Goal: Information Seeking & Learning: Learn about a topic

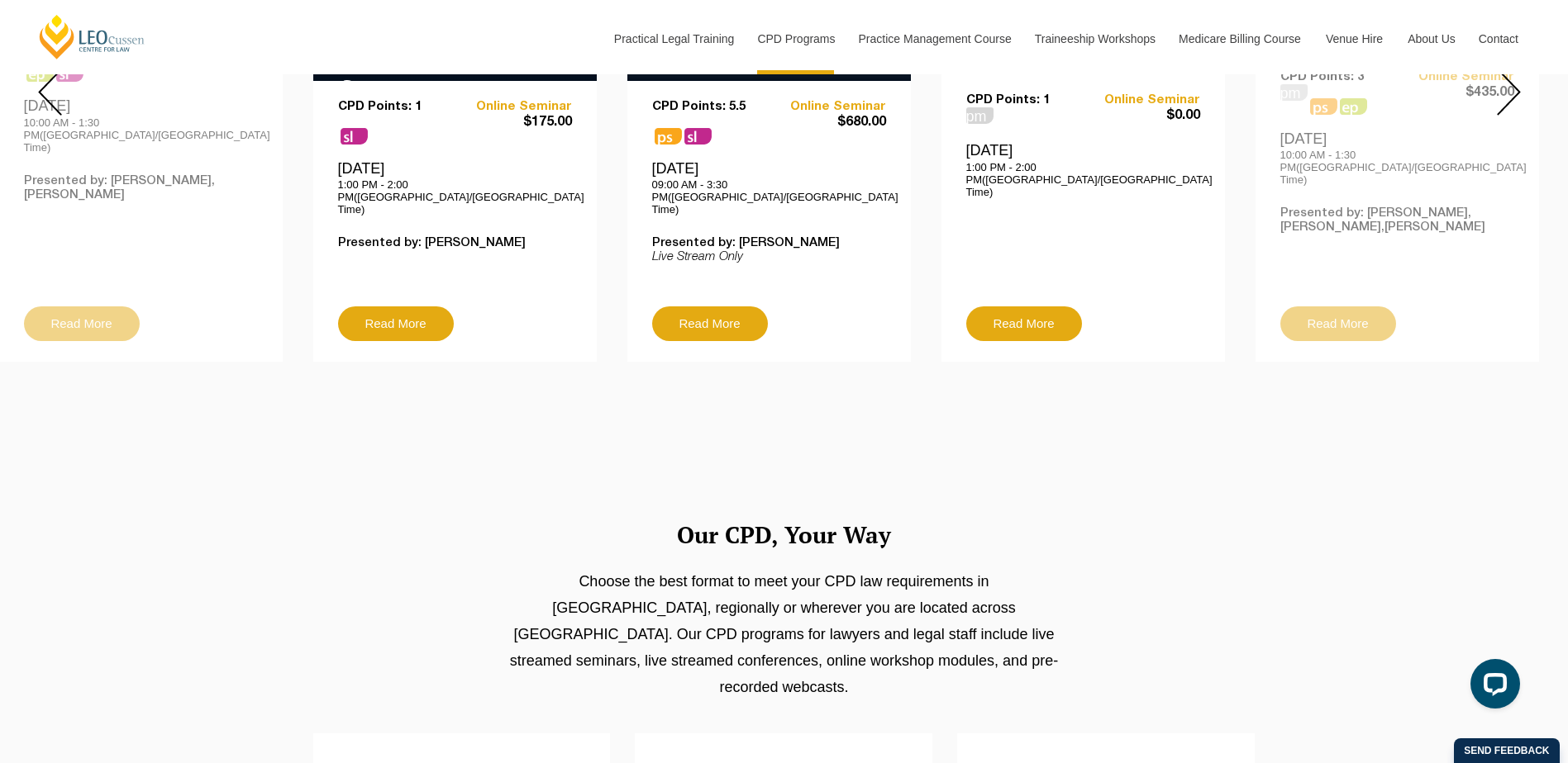
scroll to position [743, 0]
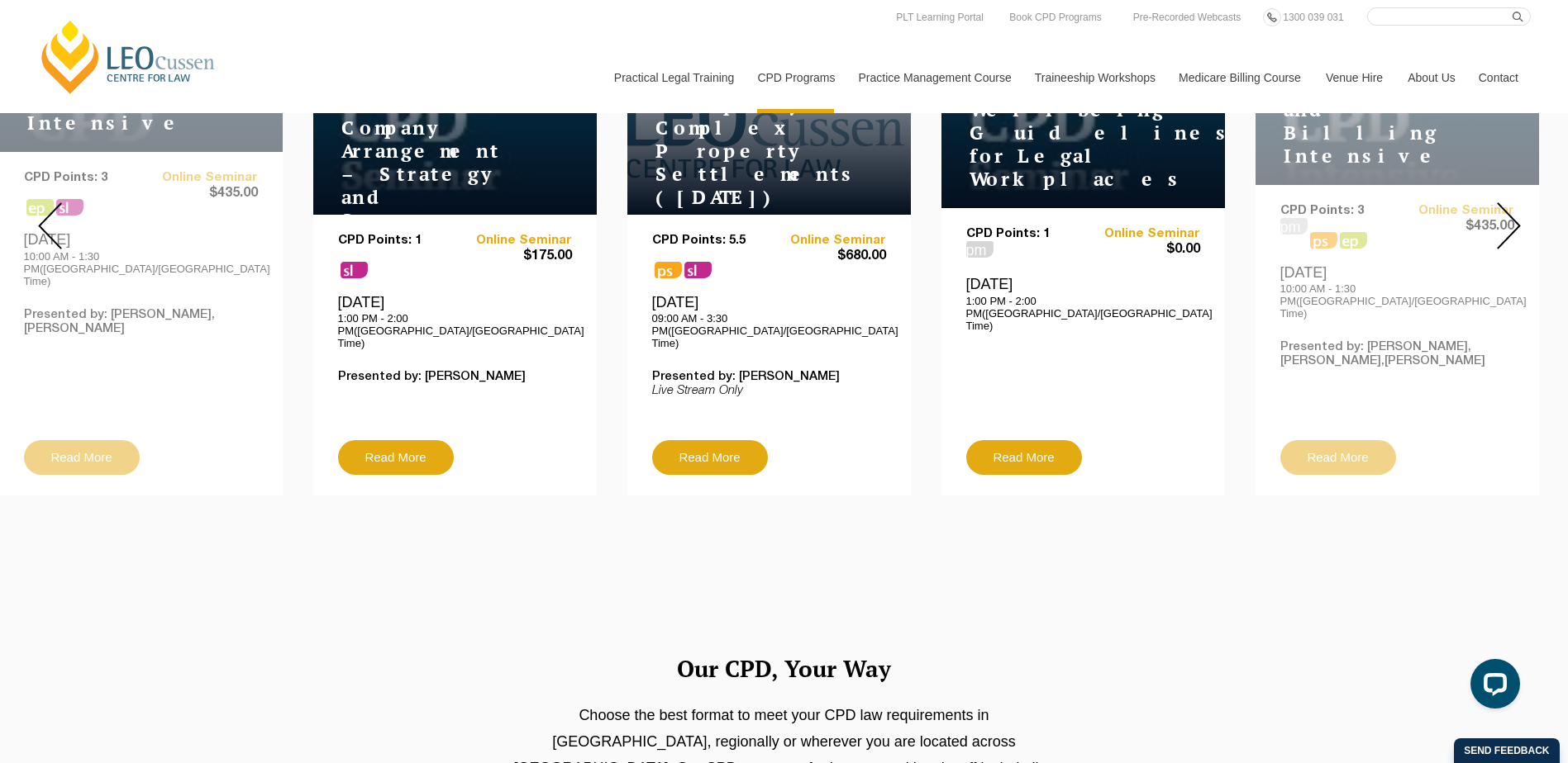
click at [1517, 213] on img at bounding box center [1509, 226] width 24 height 47
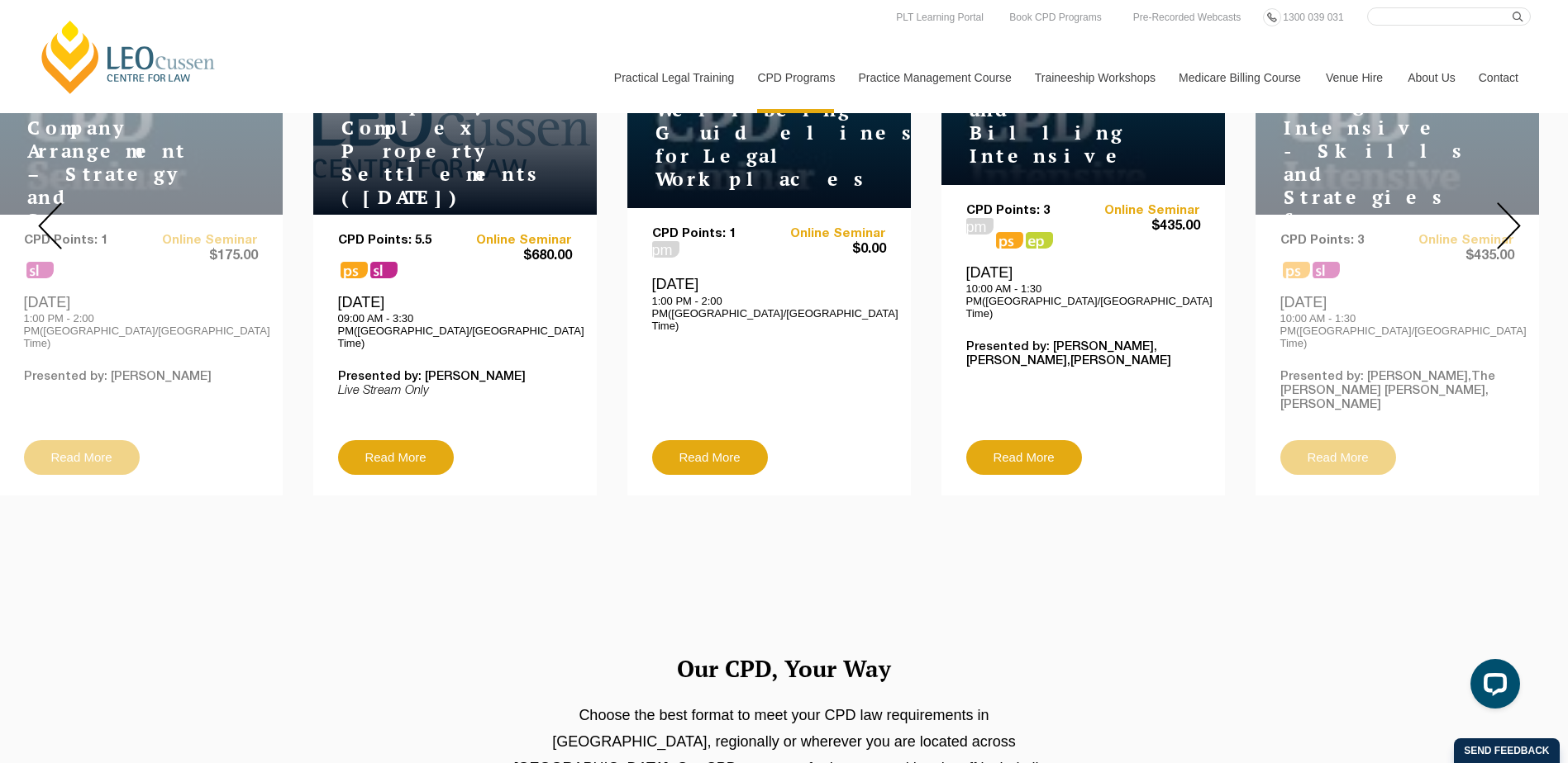
click at [1516, 213] on img at bounding box center [1509, 226] width 24 height 47
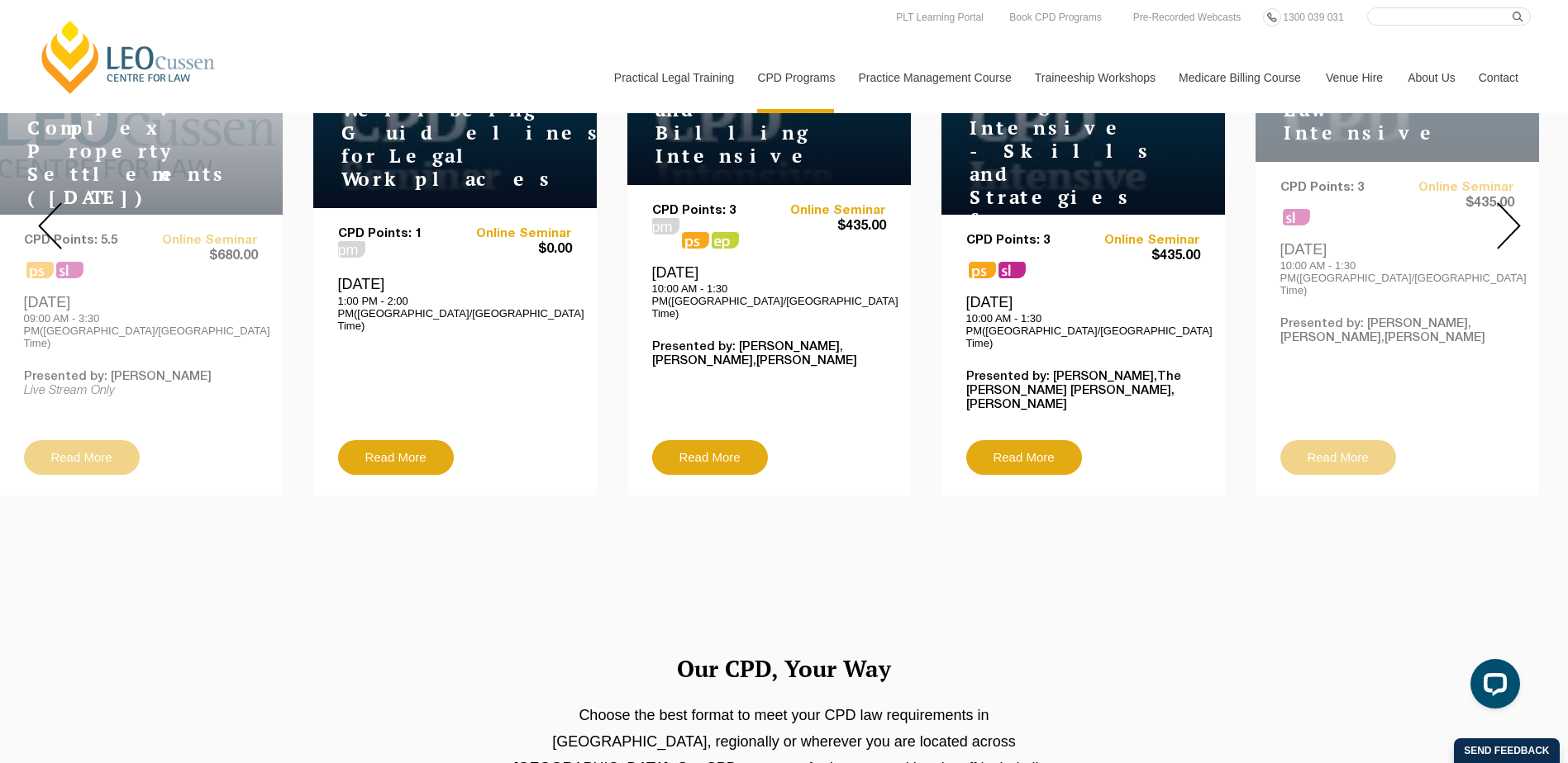
click at [1516, 213] on img at bounding box center [1509, 226] width 24 height 47
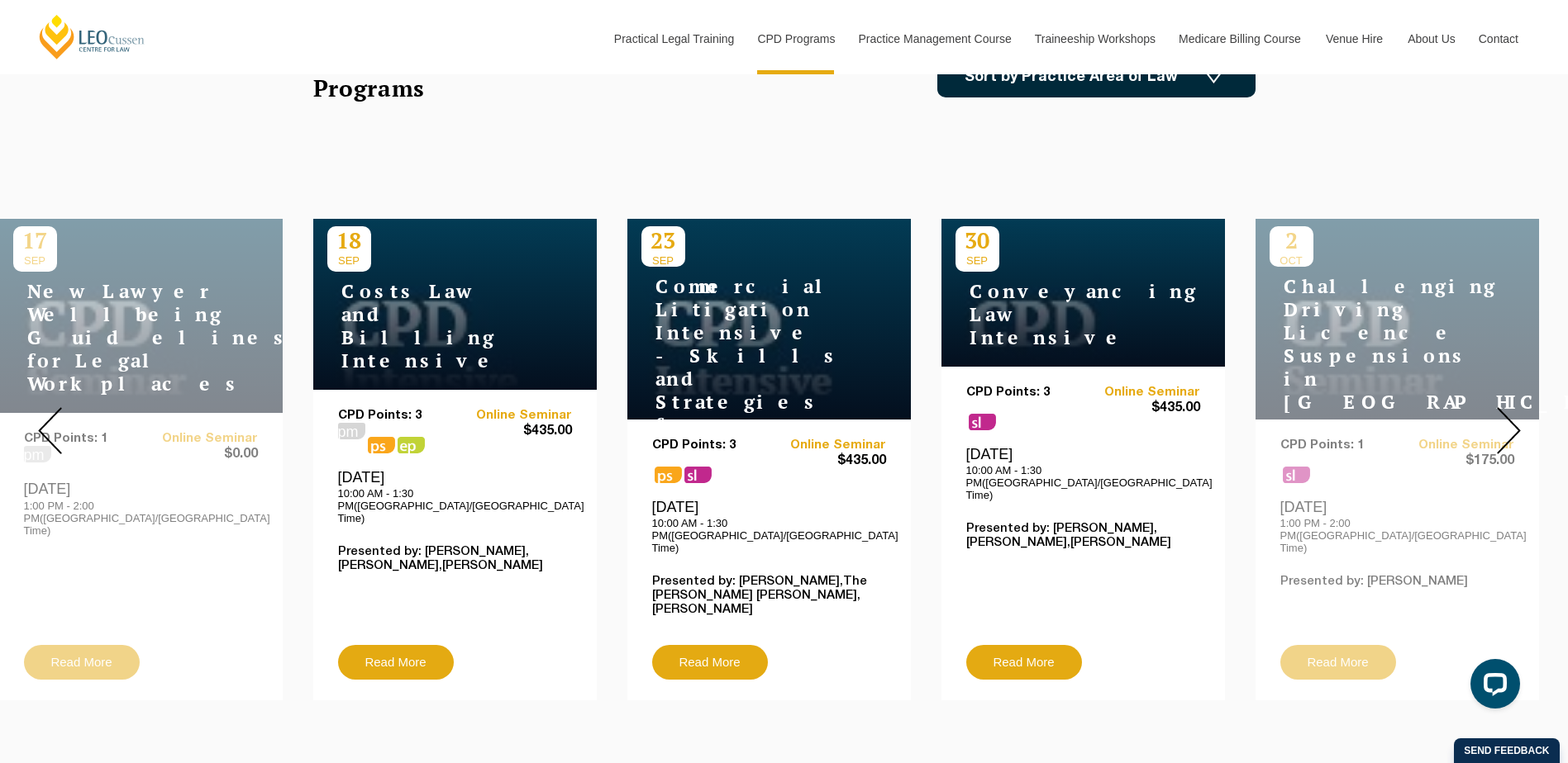
scroll to position [578, 0]
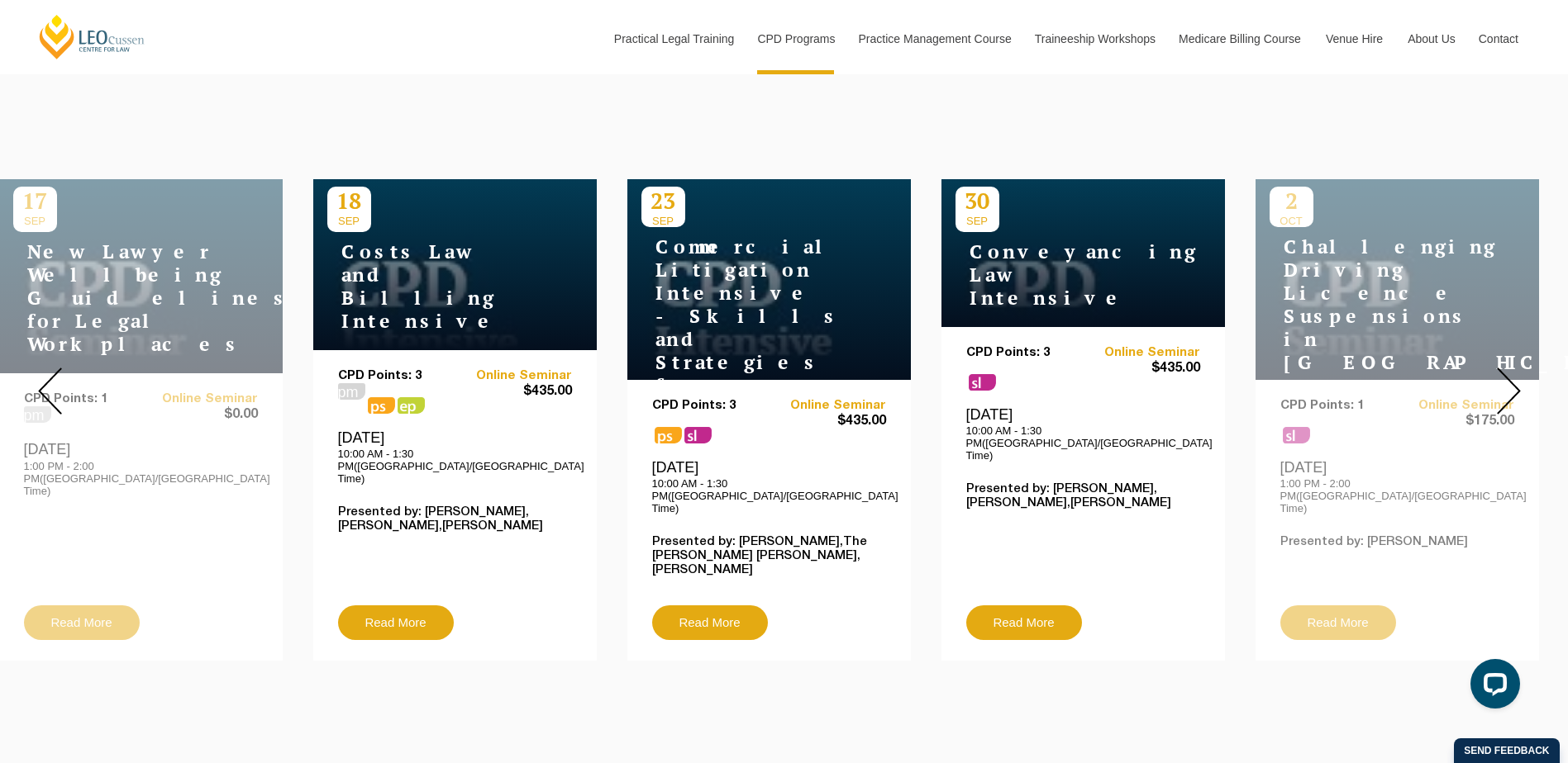
click at [1519, 373] on img at bounding box center [1509, 391] width 24 height 47
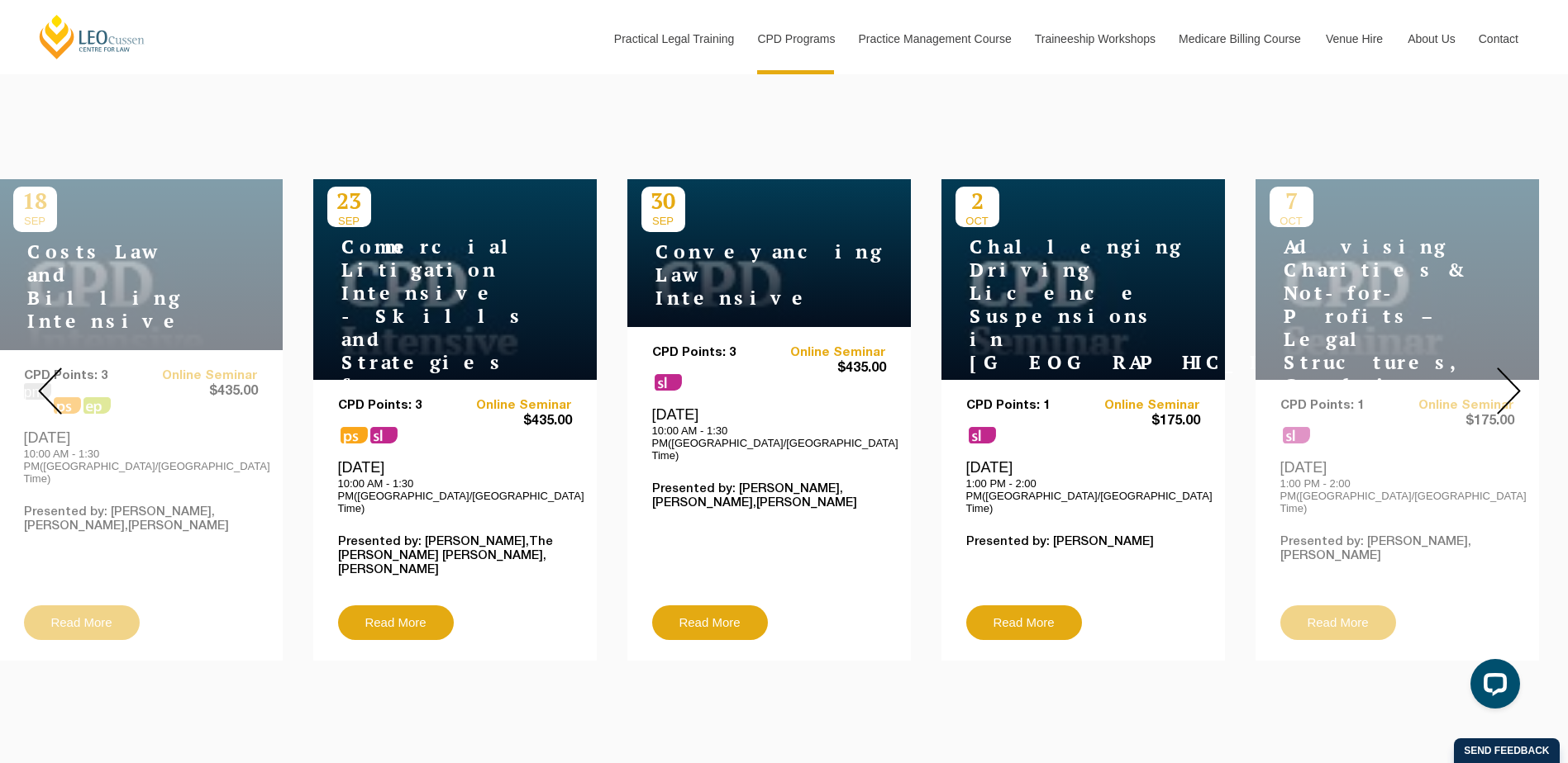
click at [1519, 373] on img at bounding box center [1509, 391] width 24 height 47
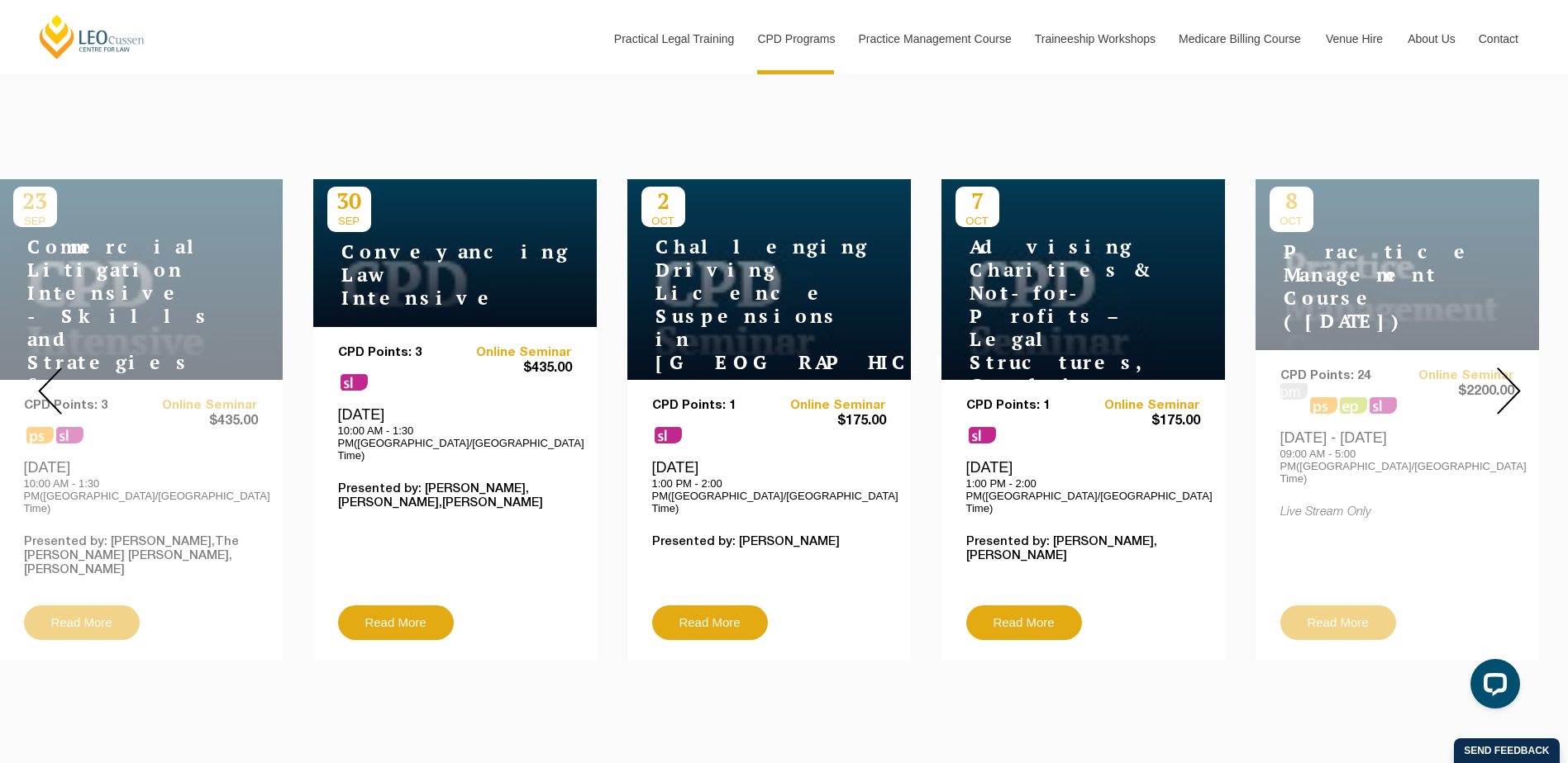
click at [1519, 373] on img at bounding box center [1509, 391] width 24 height 47
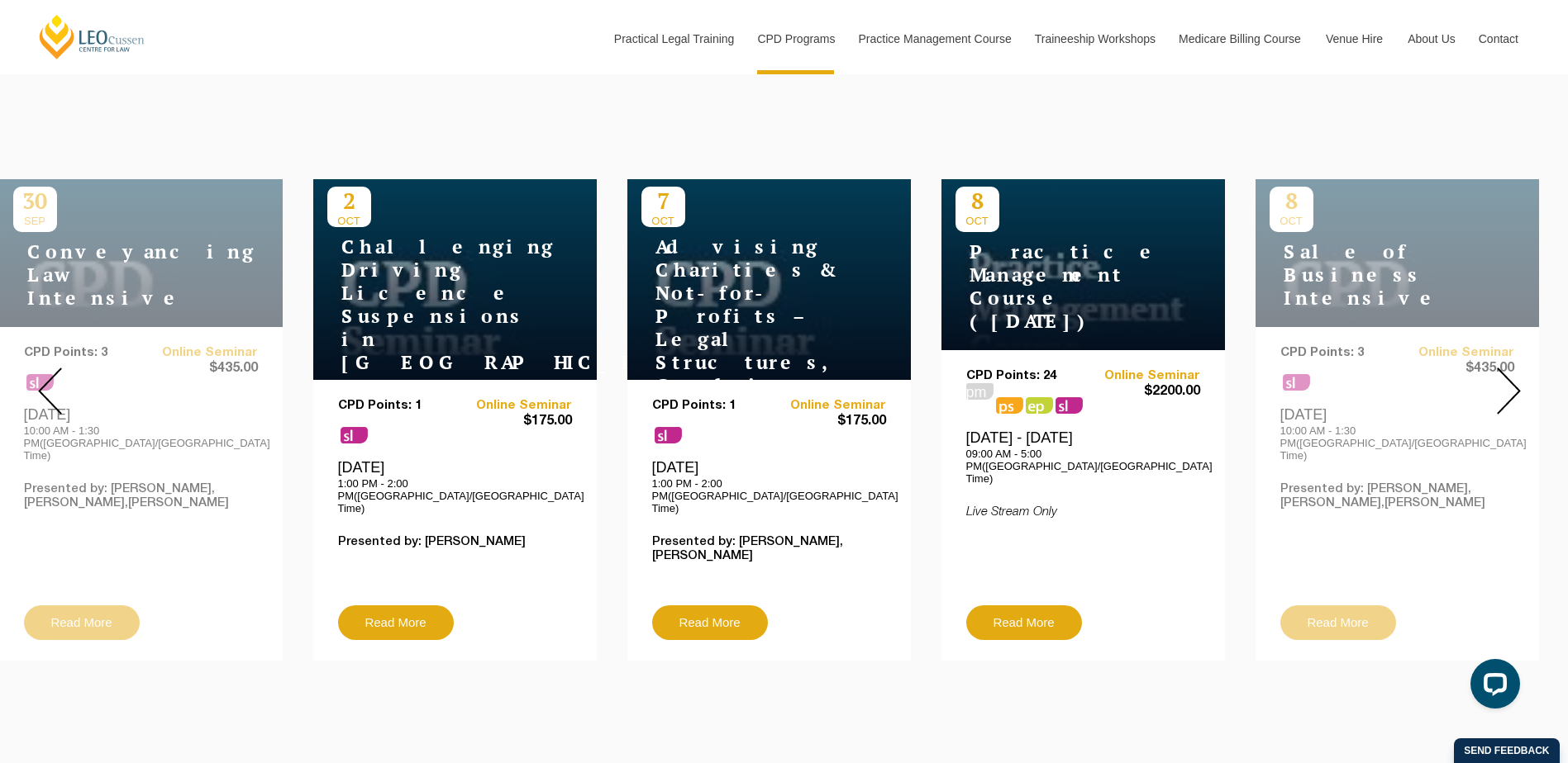
click at [1519, 373] on img at bounding box center [1509, 391] width 24 height 47
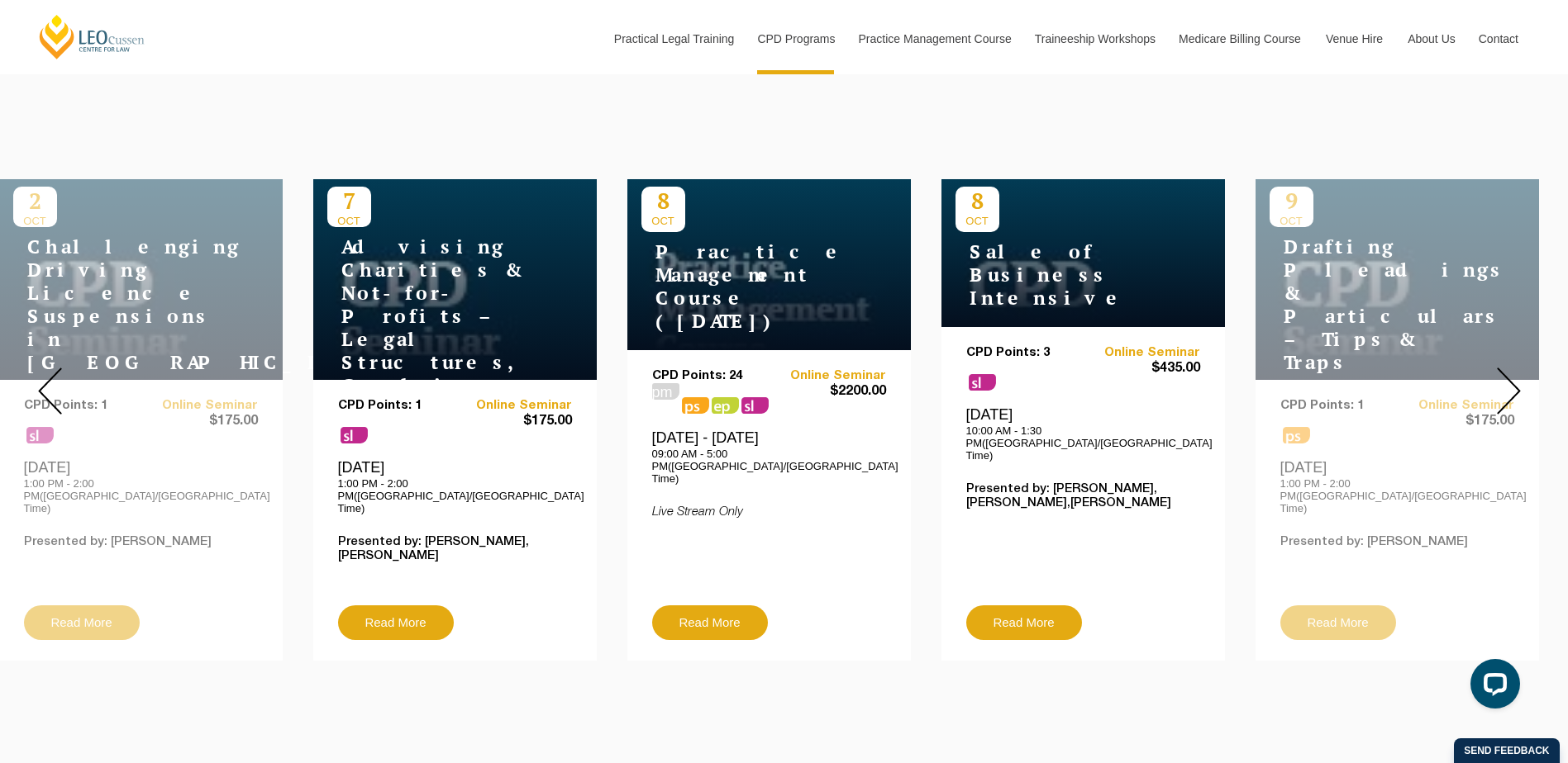
click at [1519, 373] on img at bounding box center [1509, 391] width 24 height 47
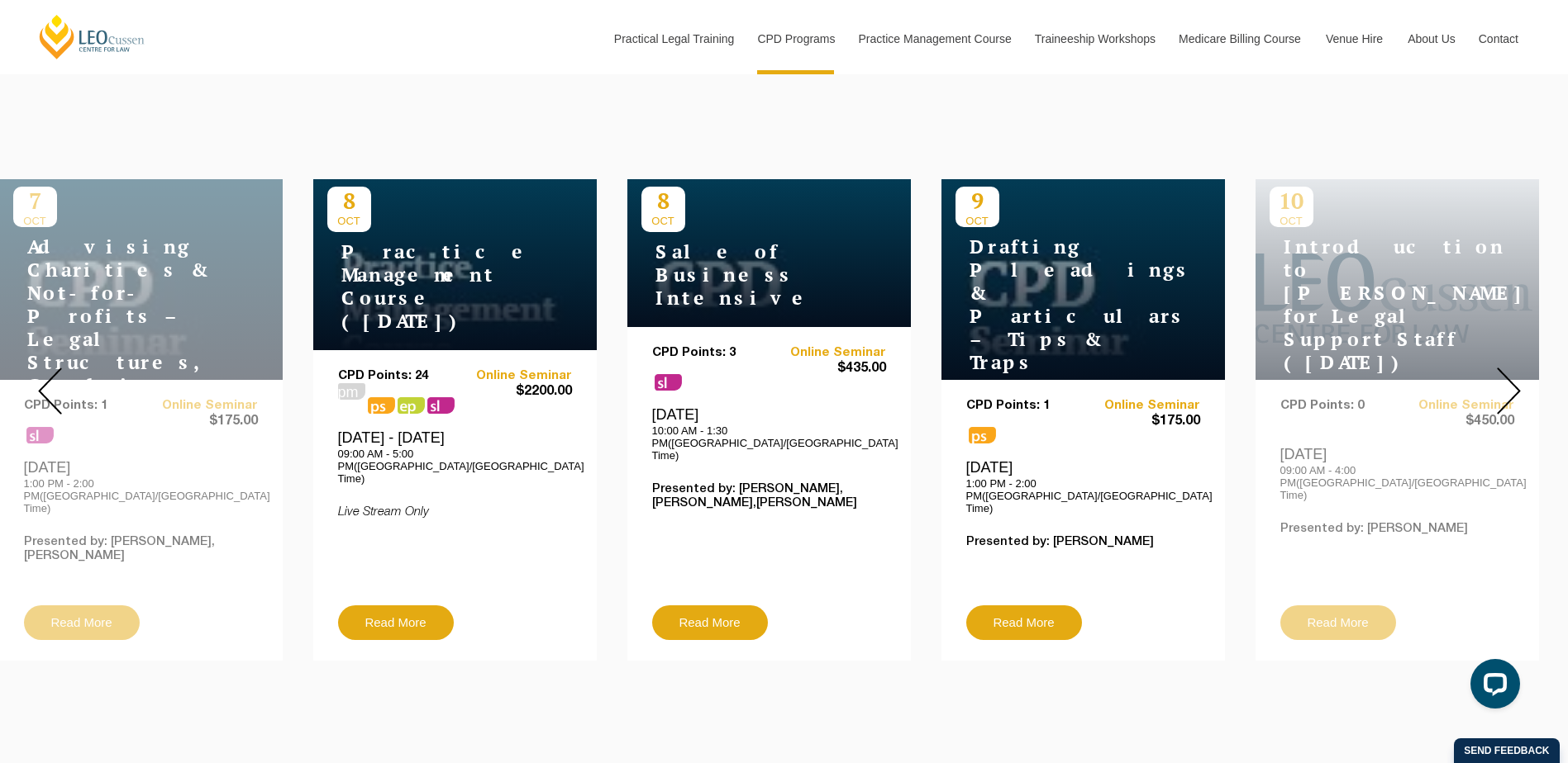
click at [1519, 373] on img at bounding box center [1509, 391] width 24 height 47
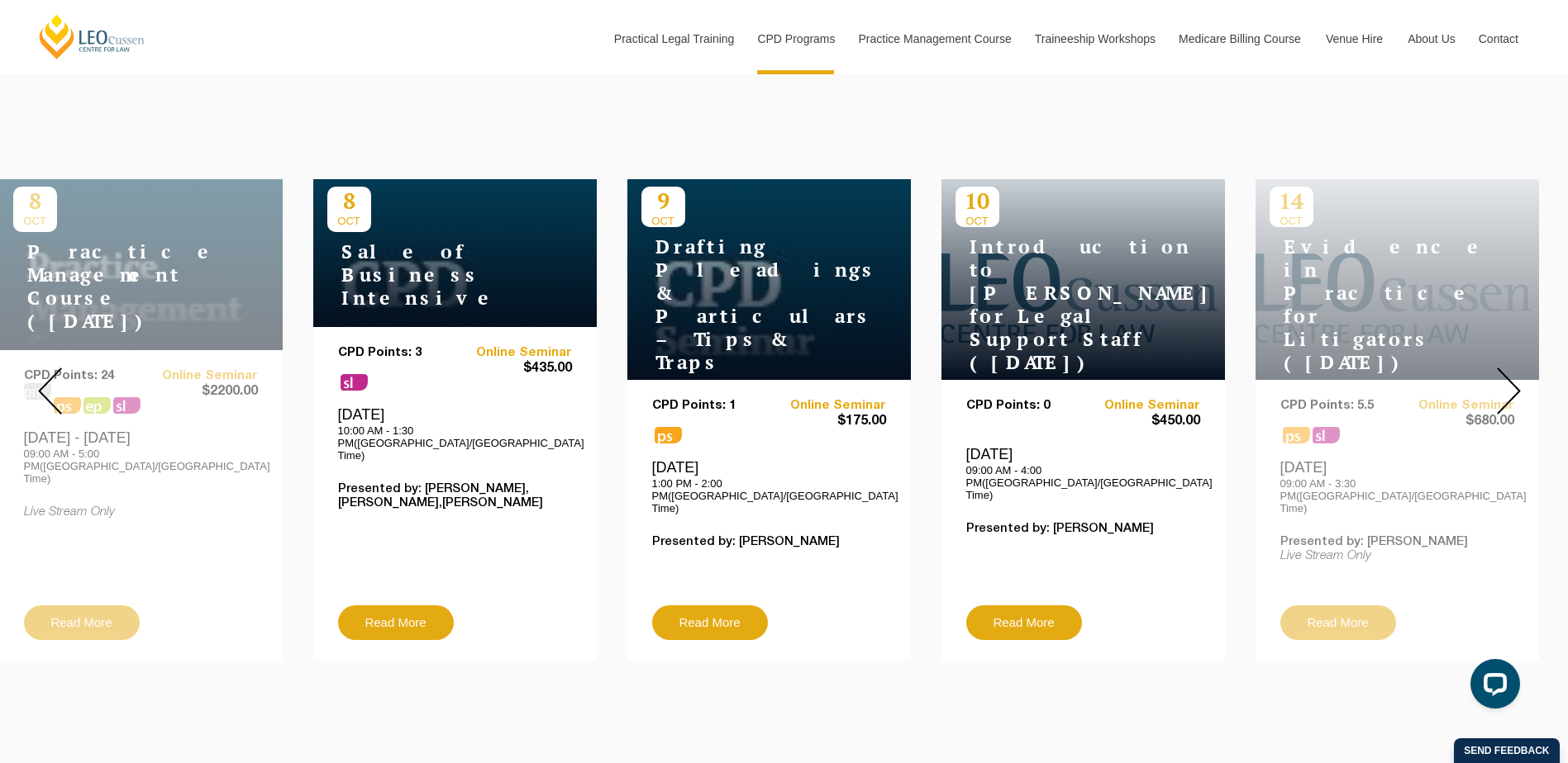
click at [1519, 373] on img at bounding box center [1509, 391] width 24 height 47
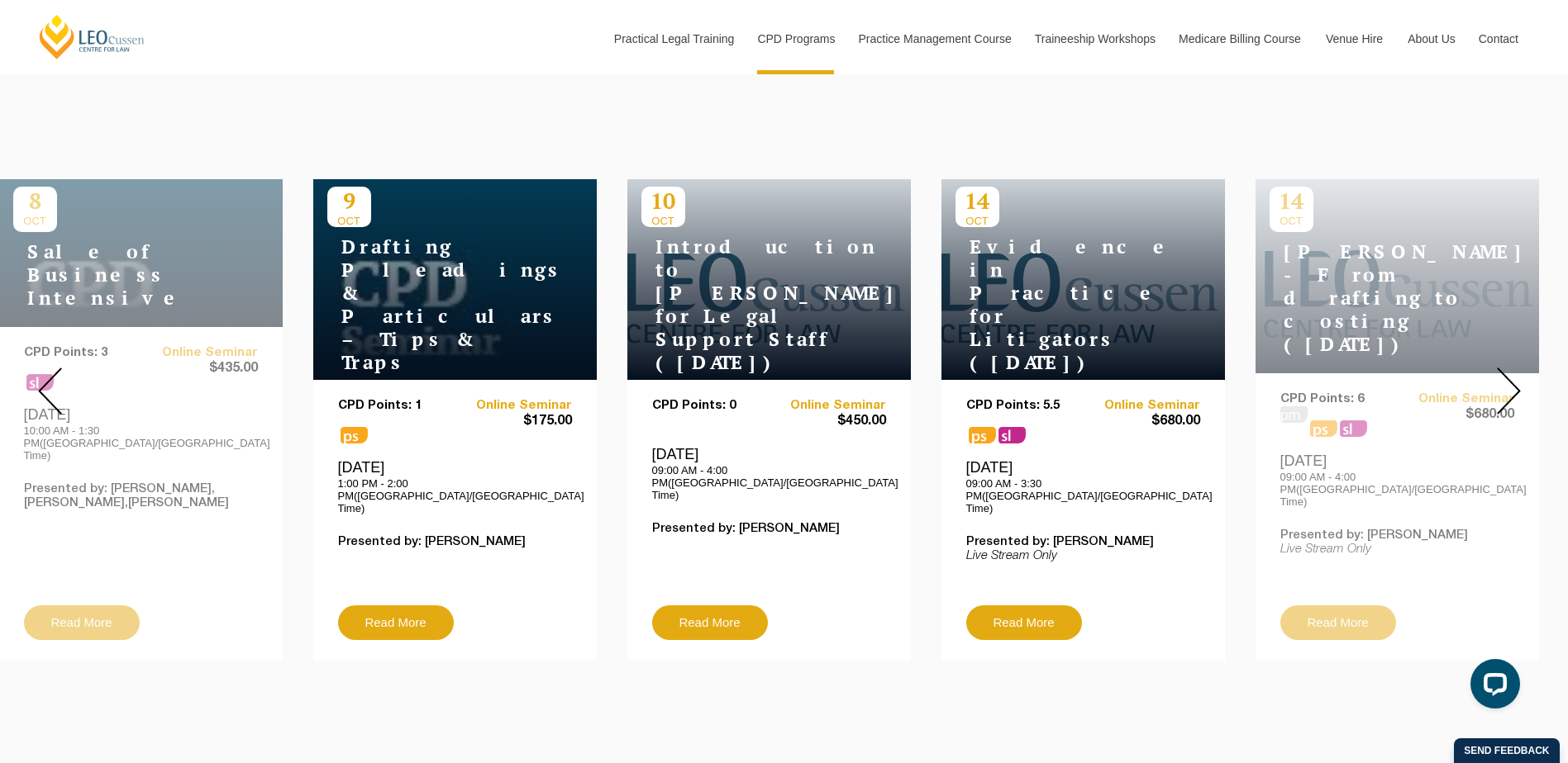
click at [1519, 373] on img at bounding box center [1509, 391] width 24 height 47
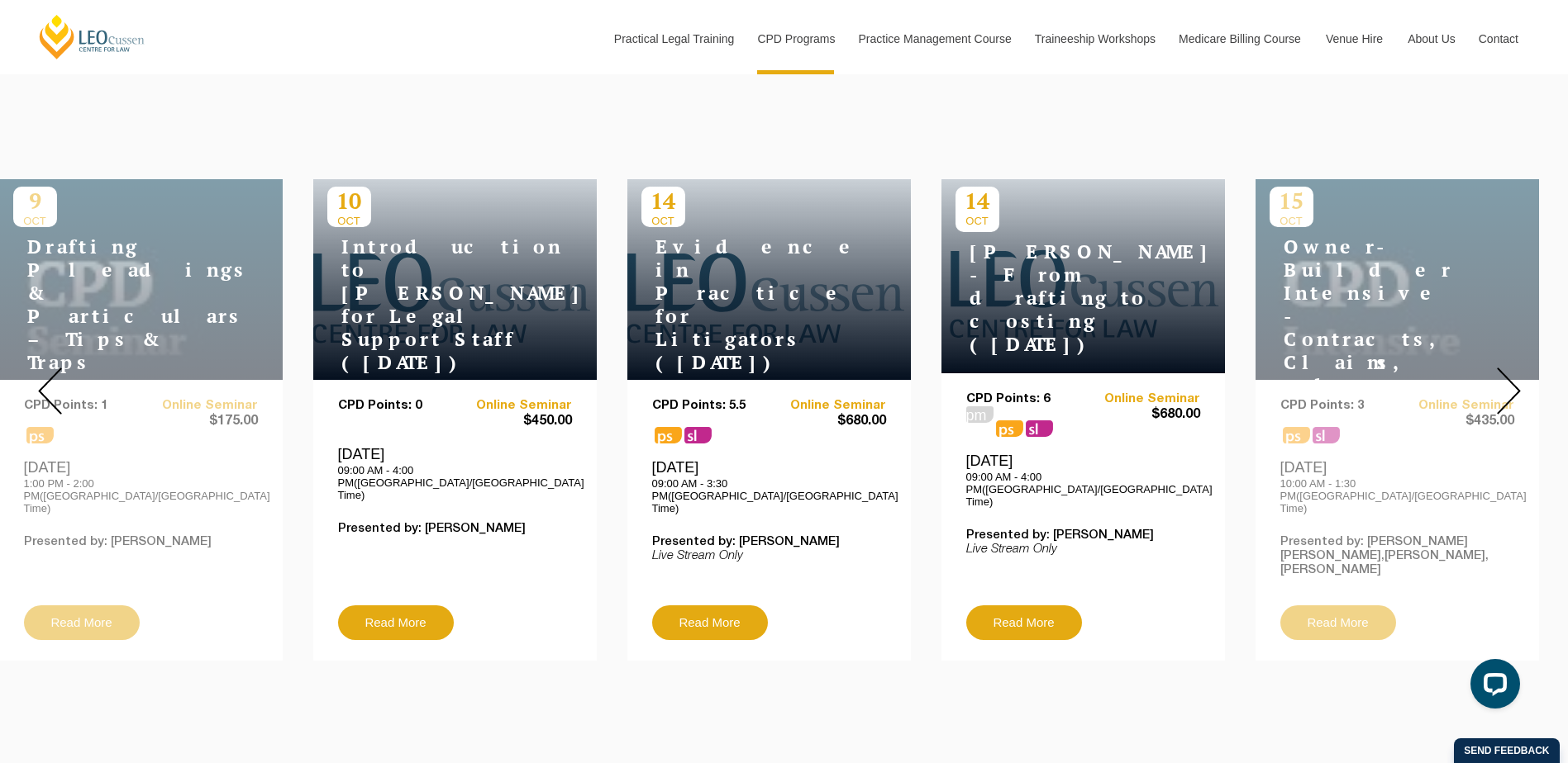
click at [1519, 373] on img at bounding box center [1509, 391] width 24 height 47
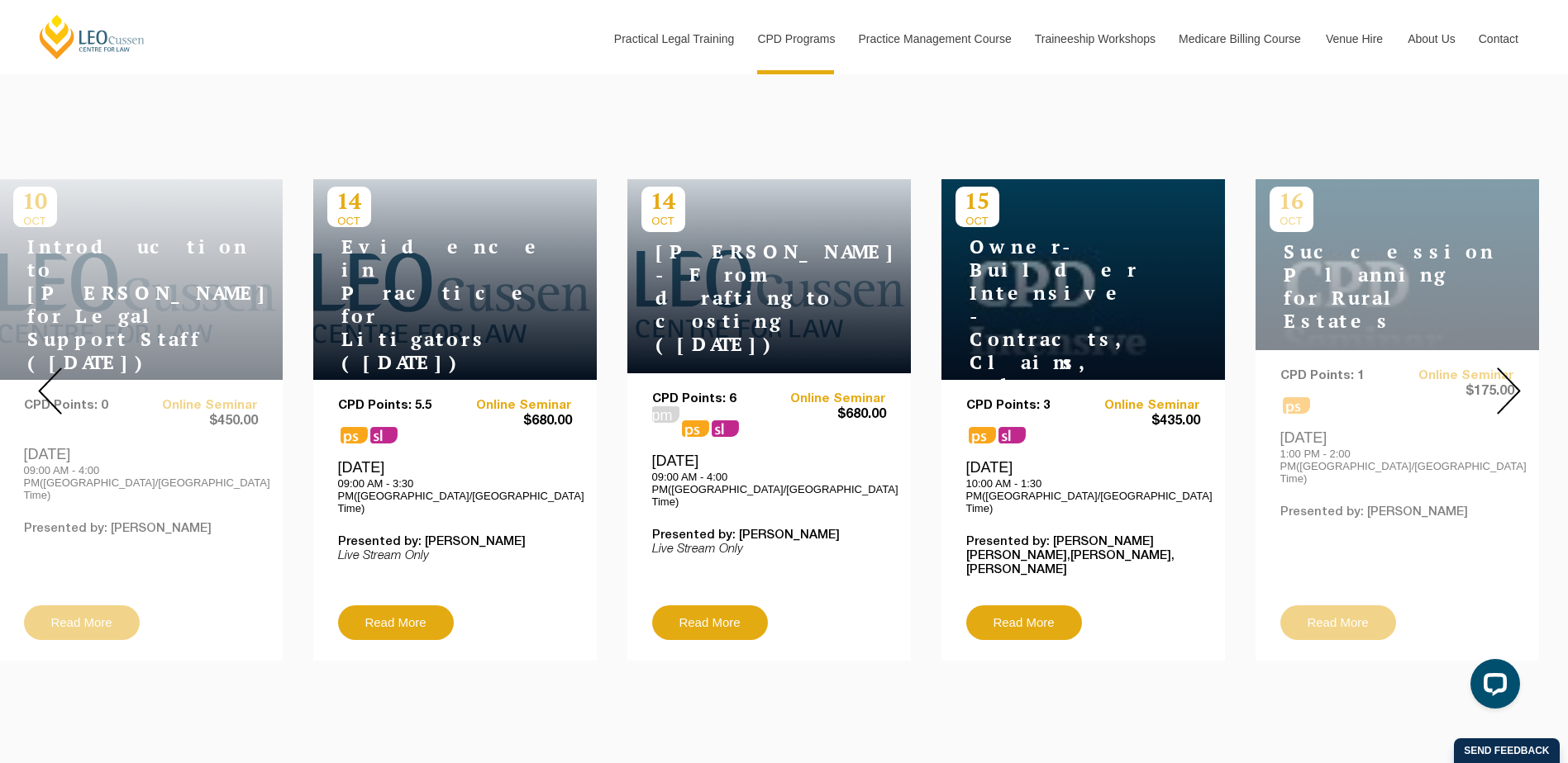
click at [1519, 373] on img at bounding box center [1509, 391] width 24 height 47
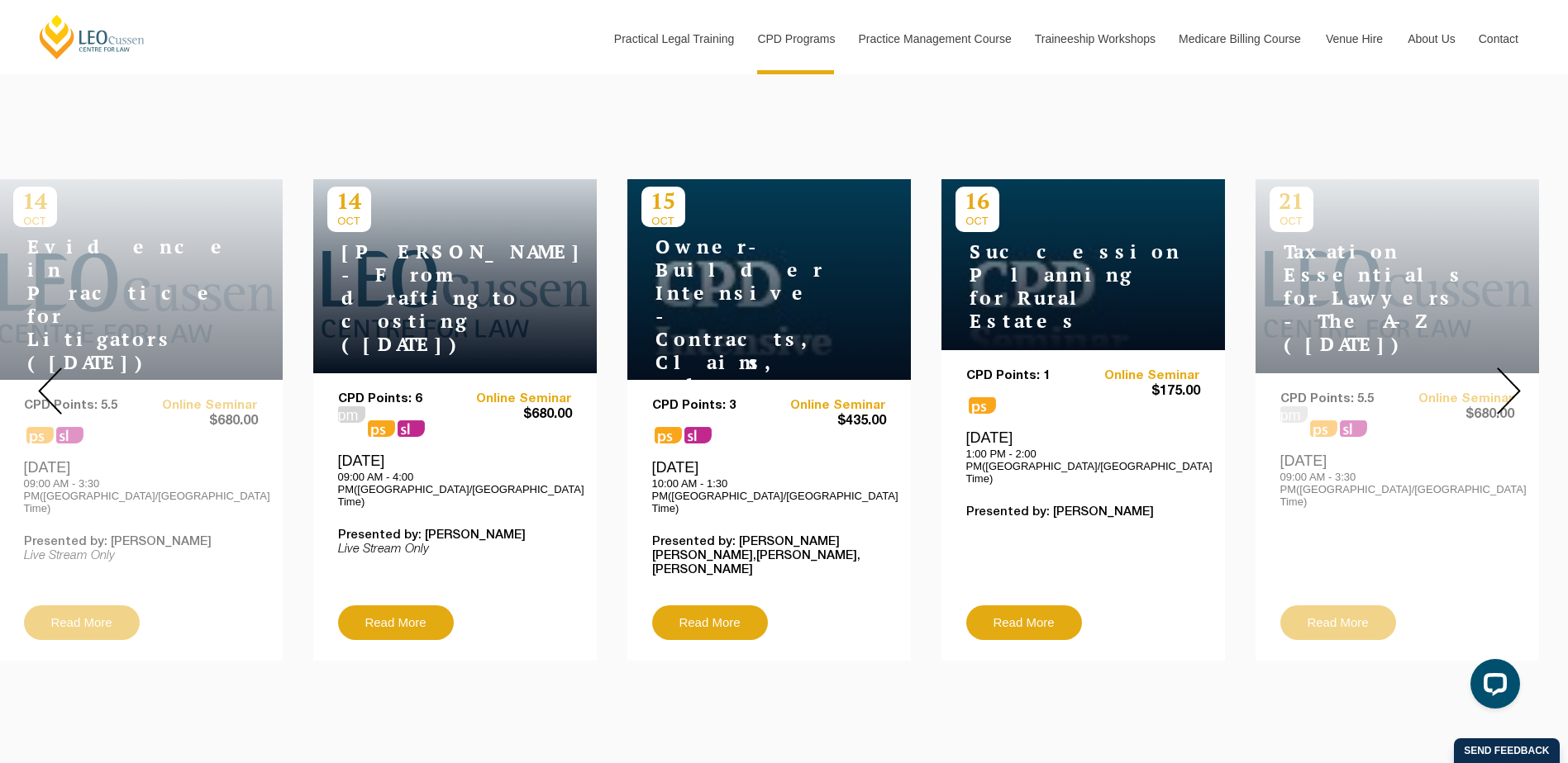
click at [1519, 373] on img at bounding box center [1509, 391] width 24 height 47
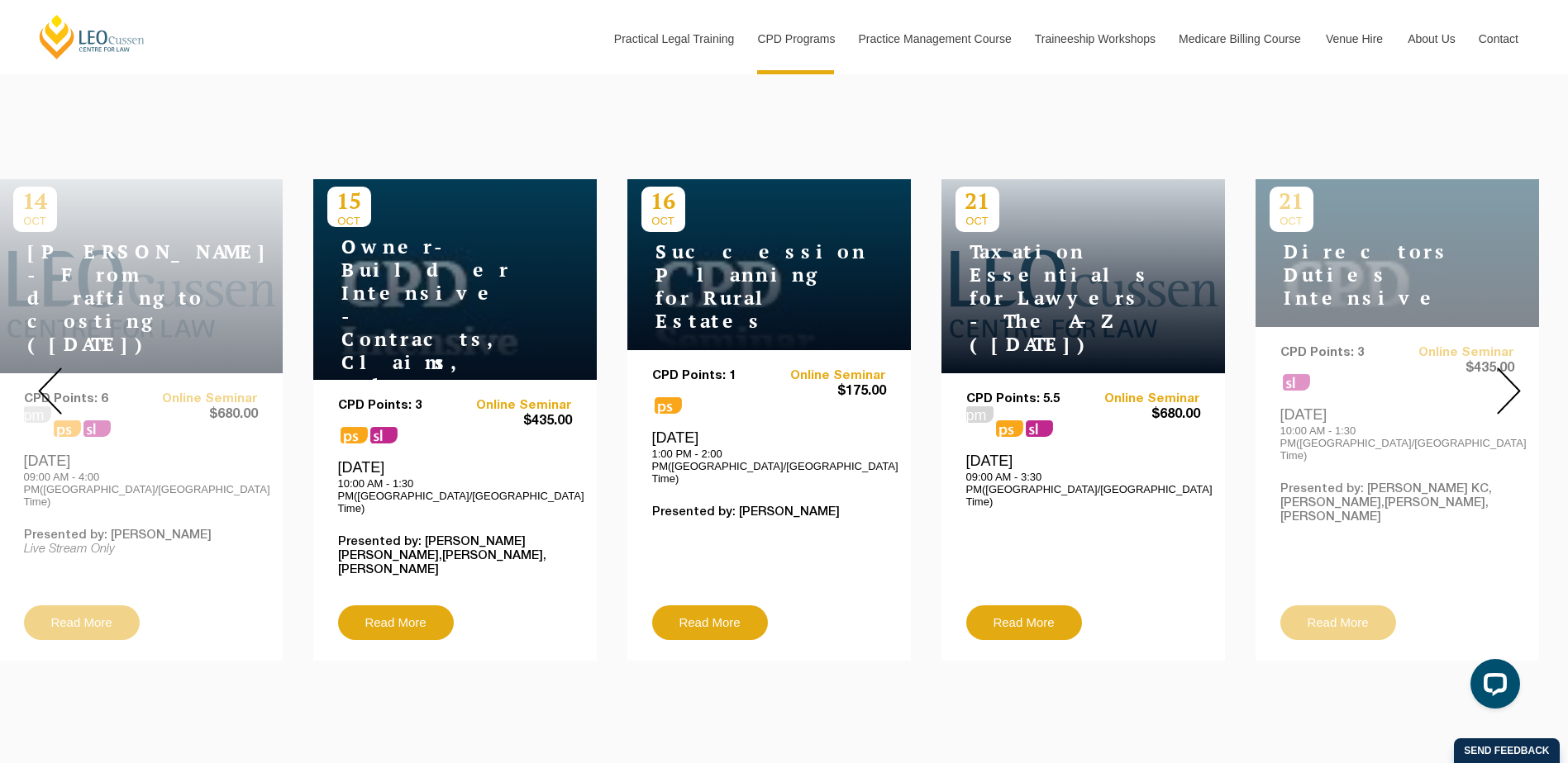
click at [1519, 373] on img at bounding box center [1509, 391] width 24 height 47
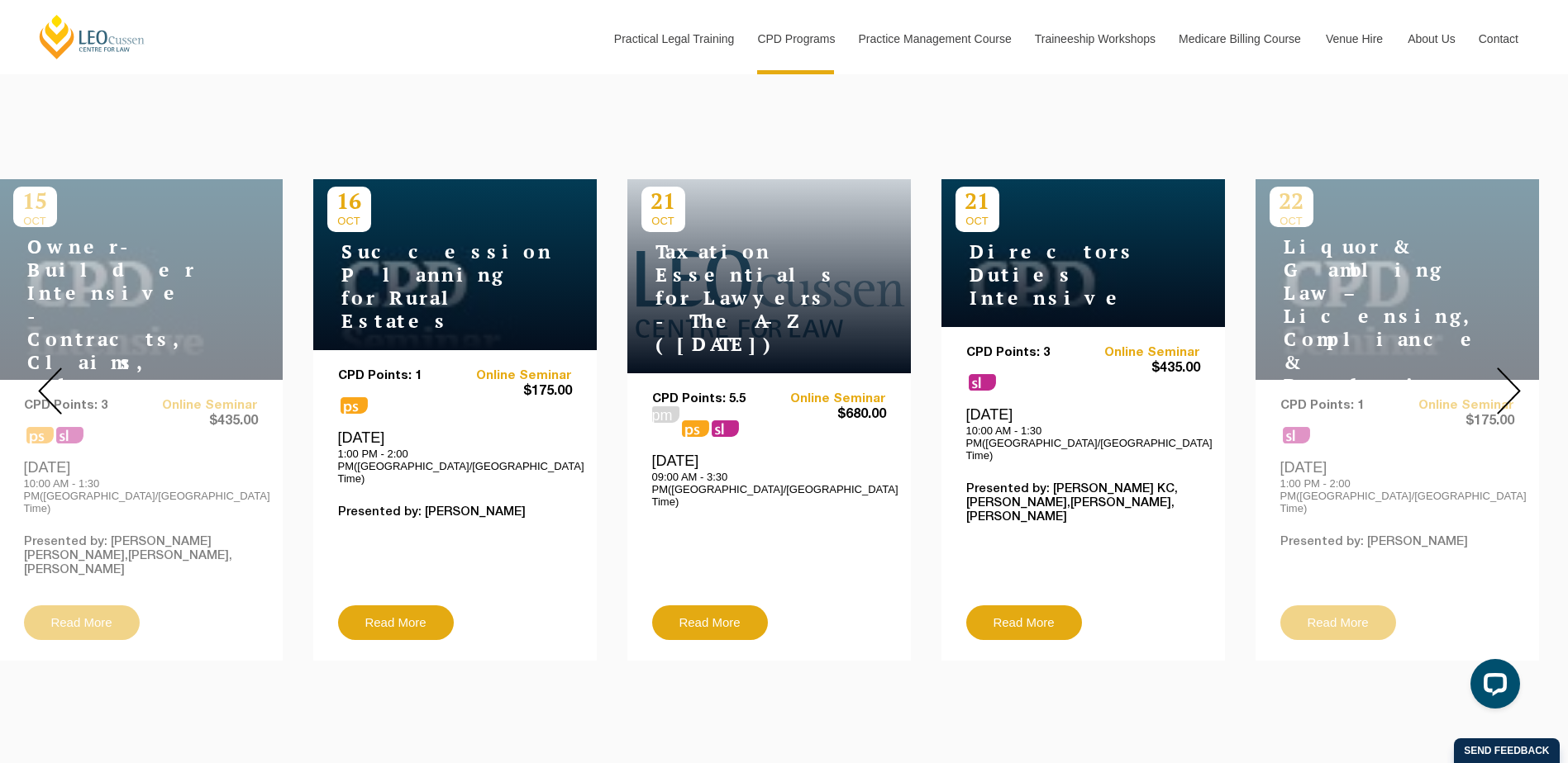
click at [1519, 373] on img at bounding box center [1509, 391] width 24 height 47
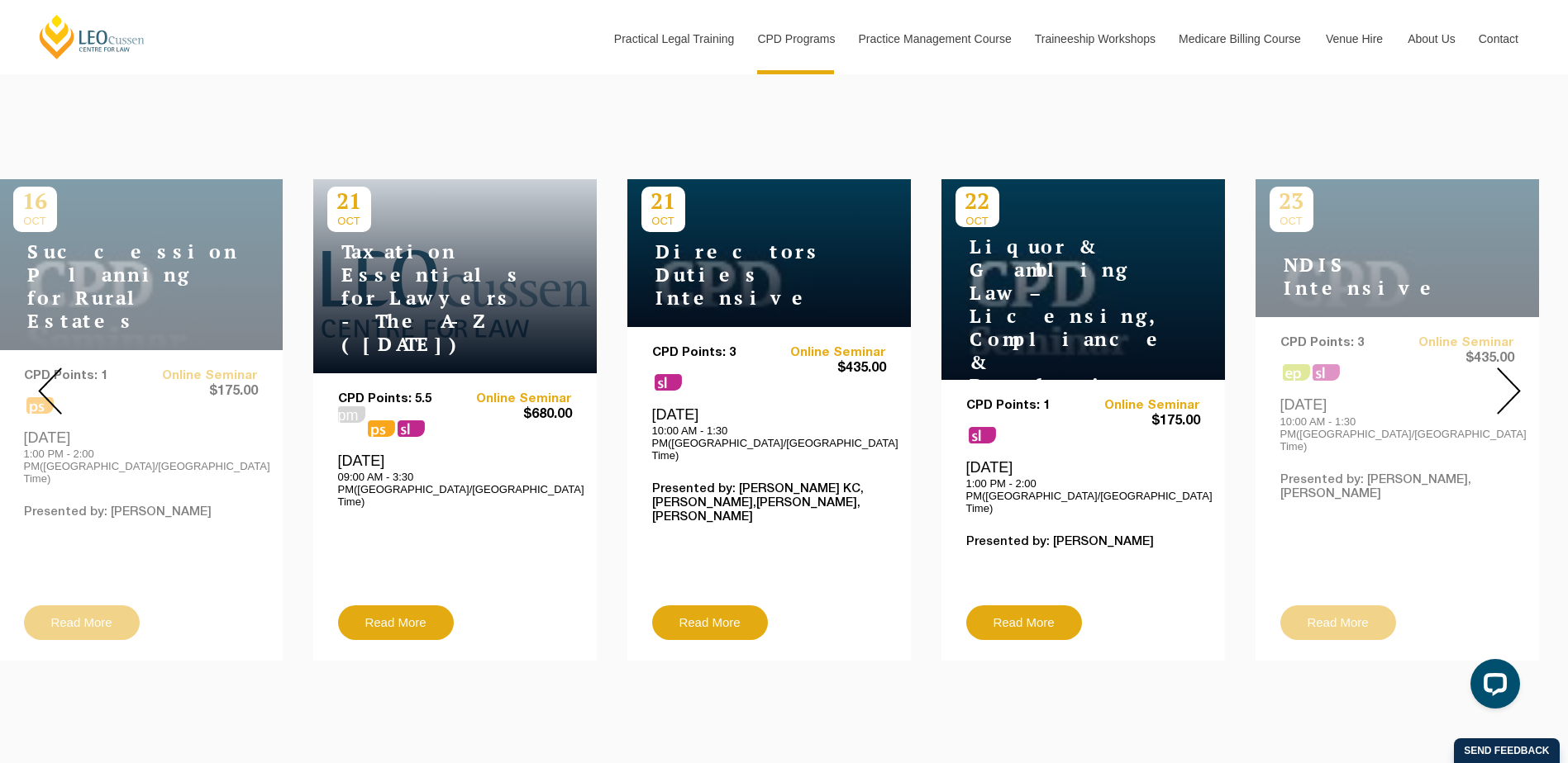
click at [1519, 373] on img at bounding box center [1509, 391] width 24 height 47
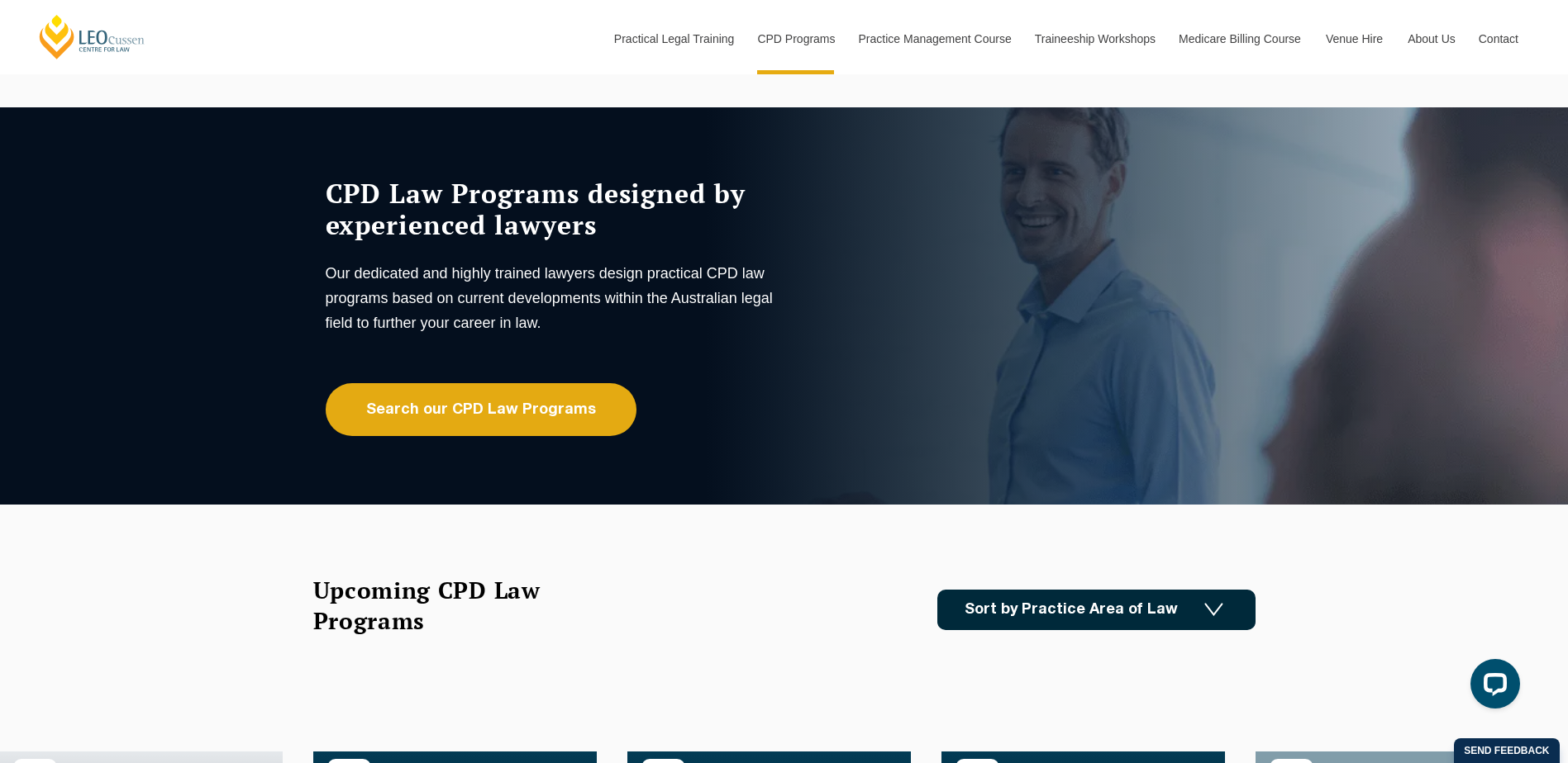
scroll to position [0, 0]
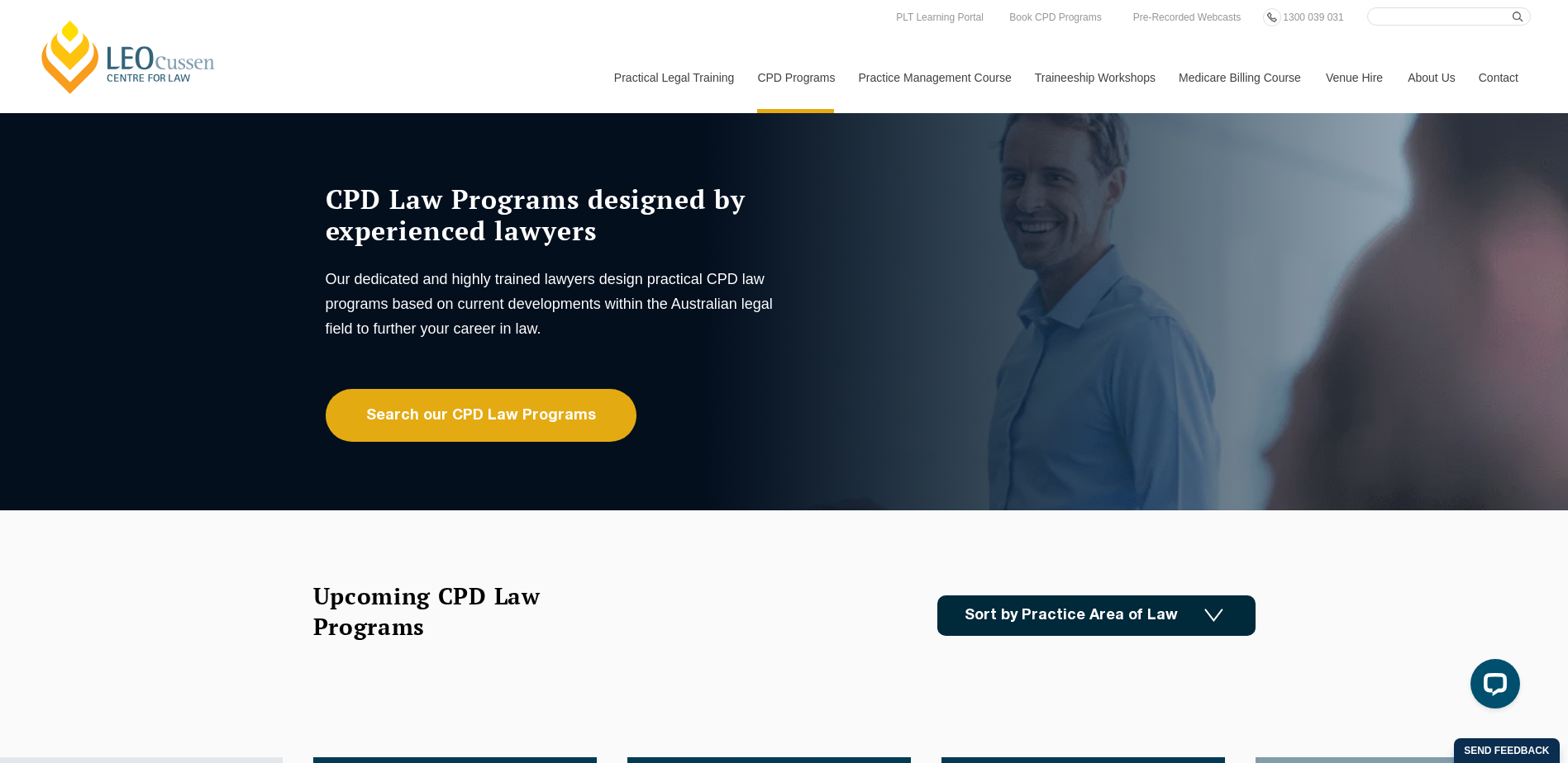
click at [1429, 17] on input "Search here" at bounding box center [1449, 16] width 164 height 18
type input "legal professional privilege"
click at [1513, 7] on button "submit" at bounding box center [1521, 16] width 18 height 18
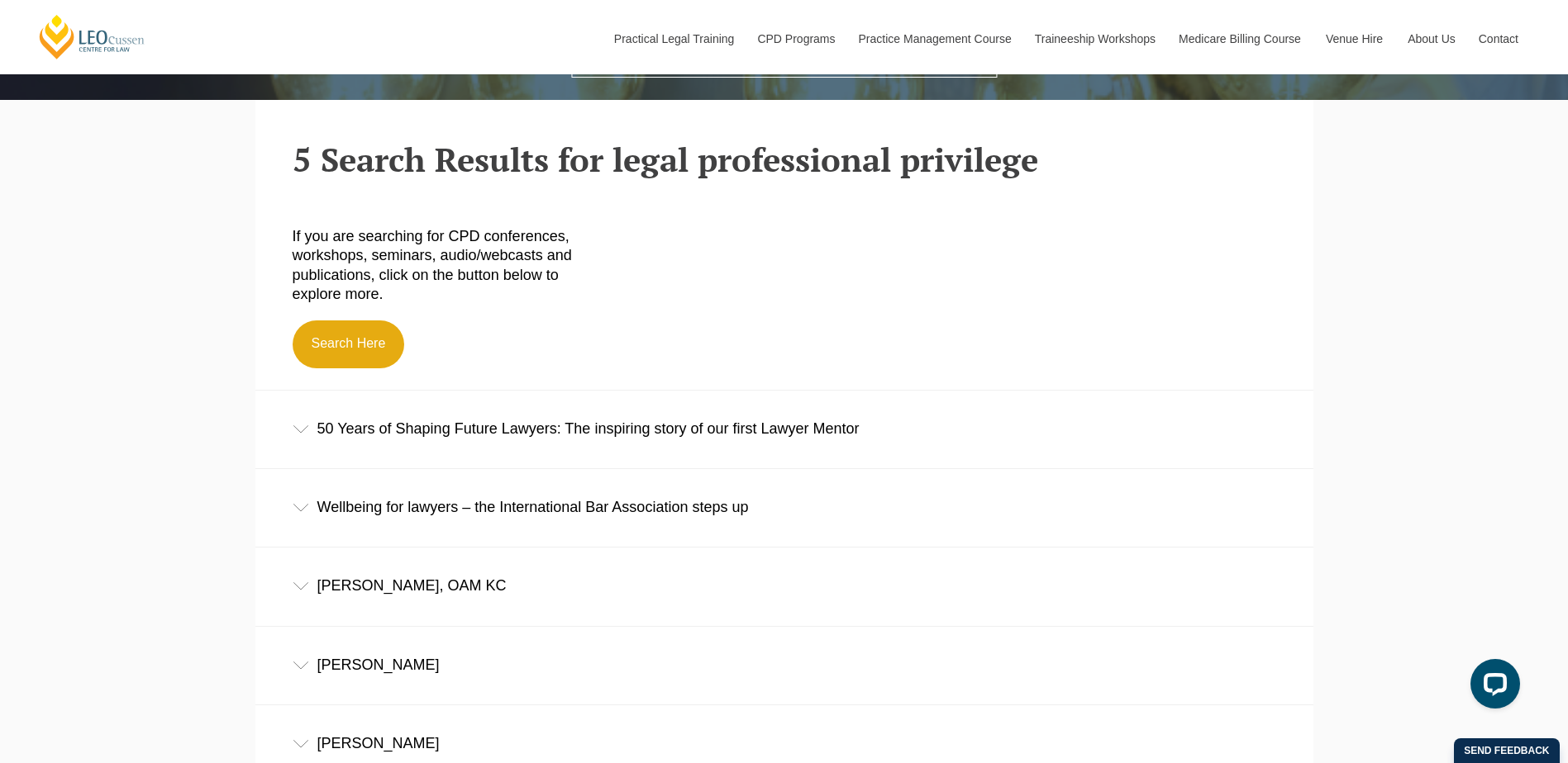
scroll to position [743, 0]
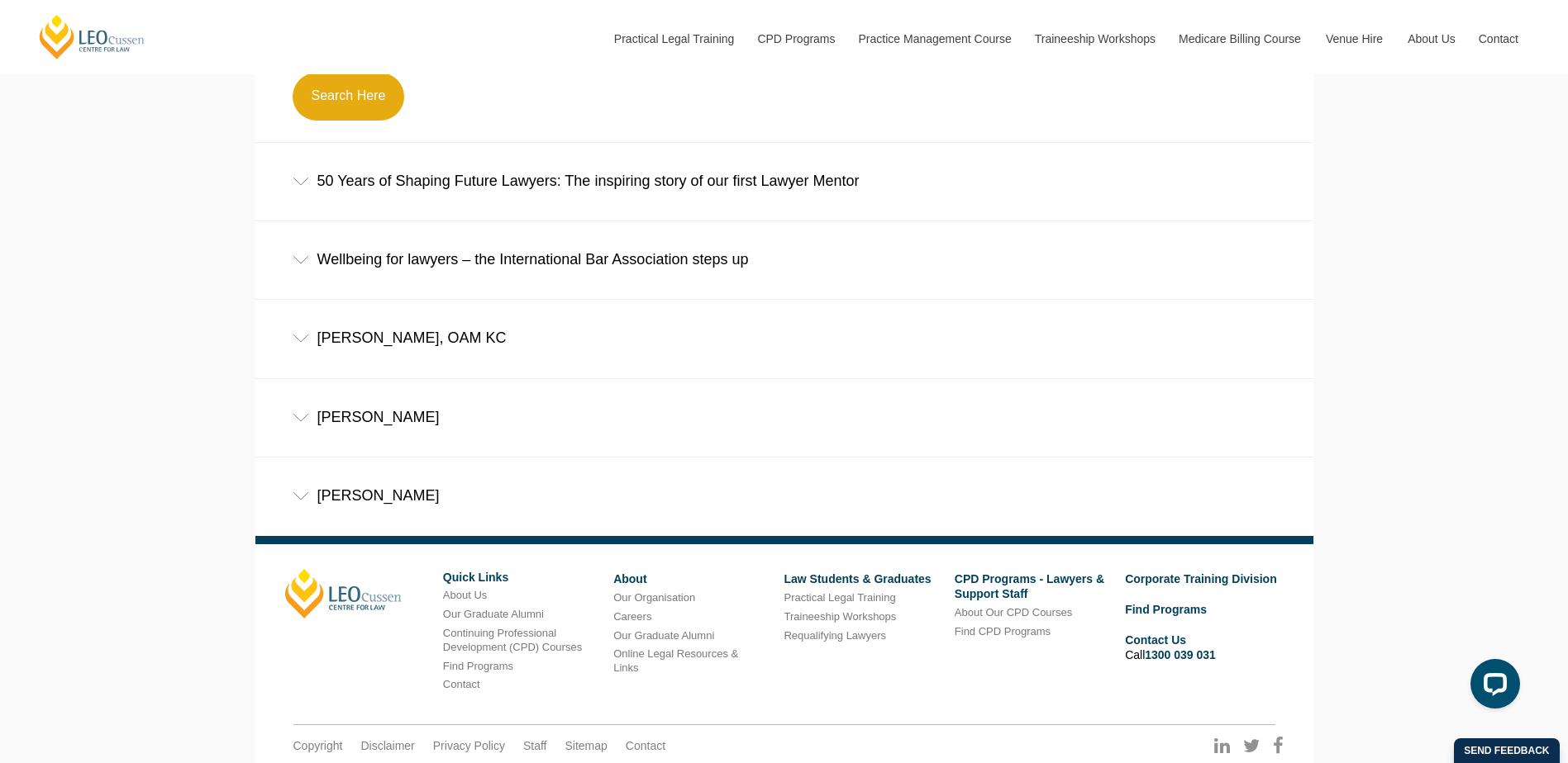
click at [306, 183] on icon at bounding box center [301, 182] width 17 height 8
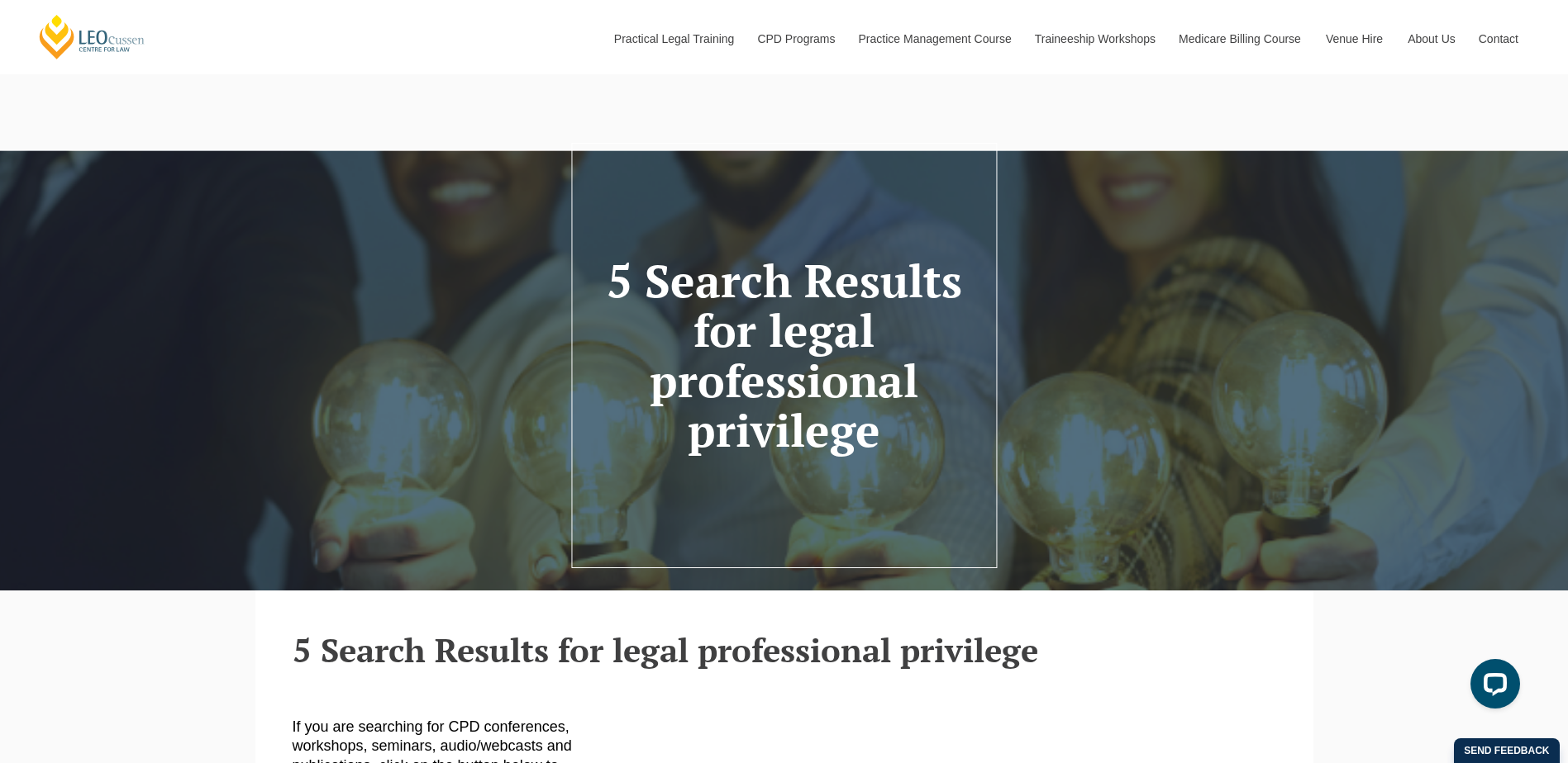
scroll to position [0, 0]
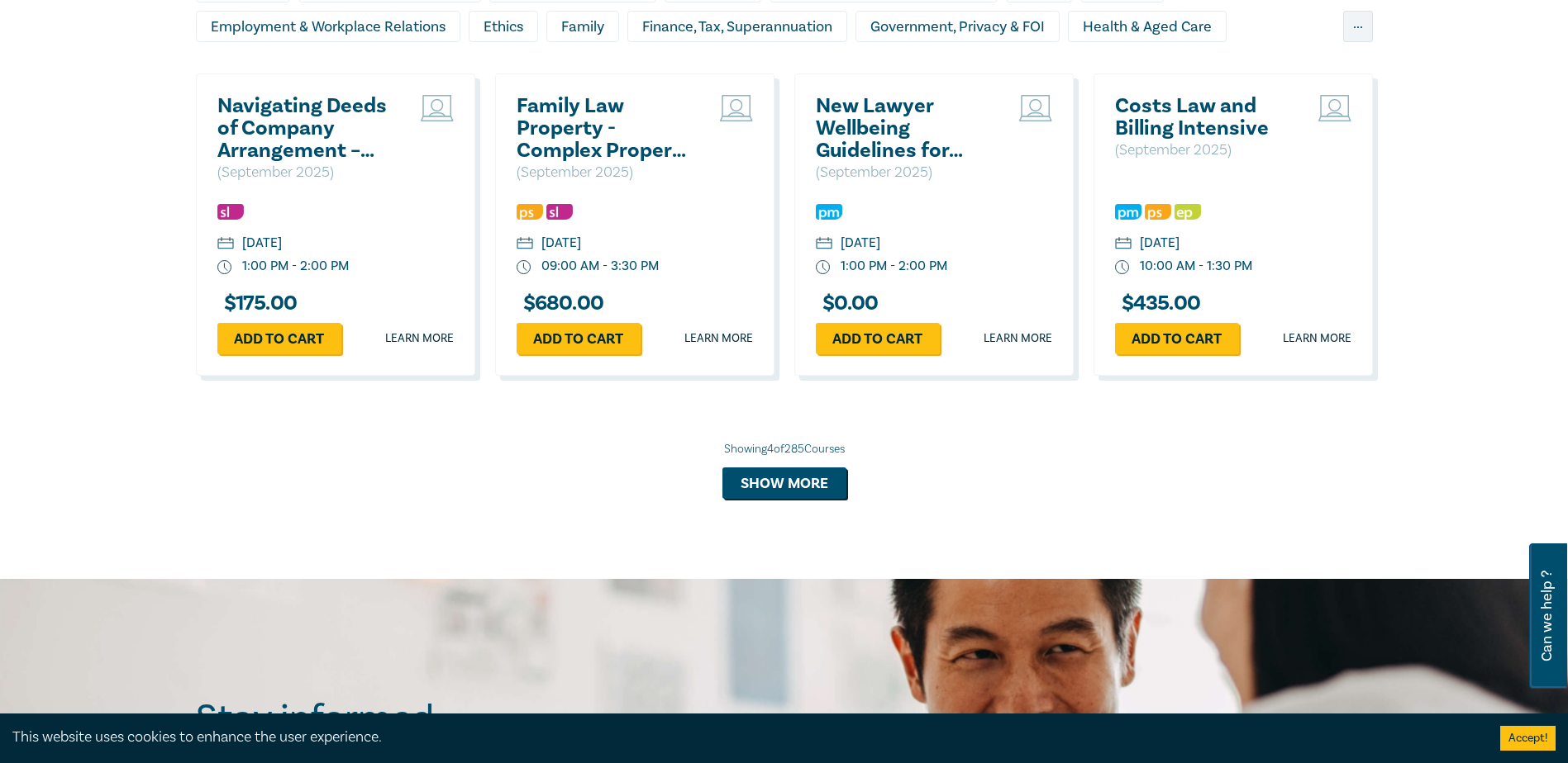
scroll to position [1570, 0]
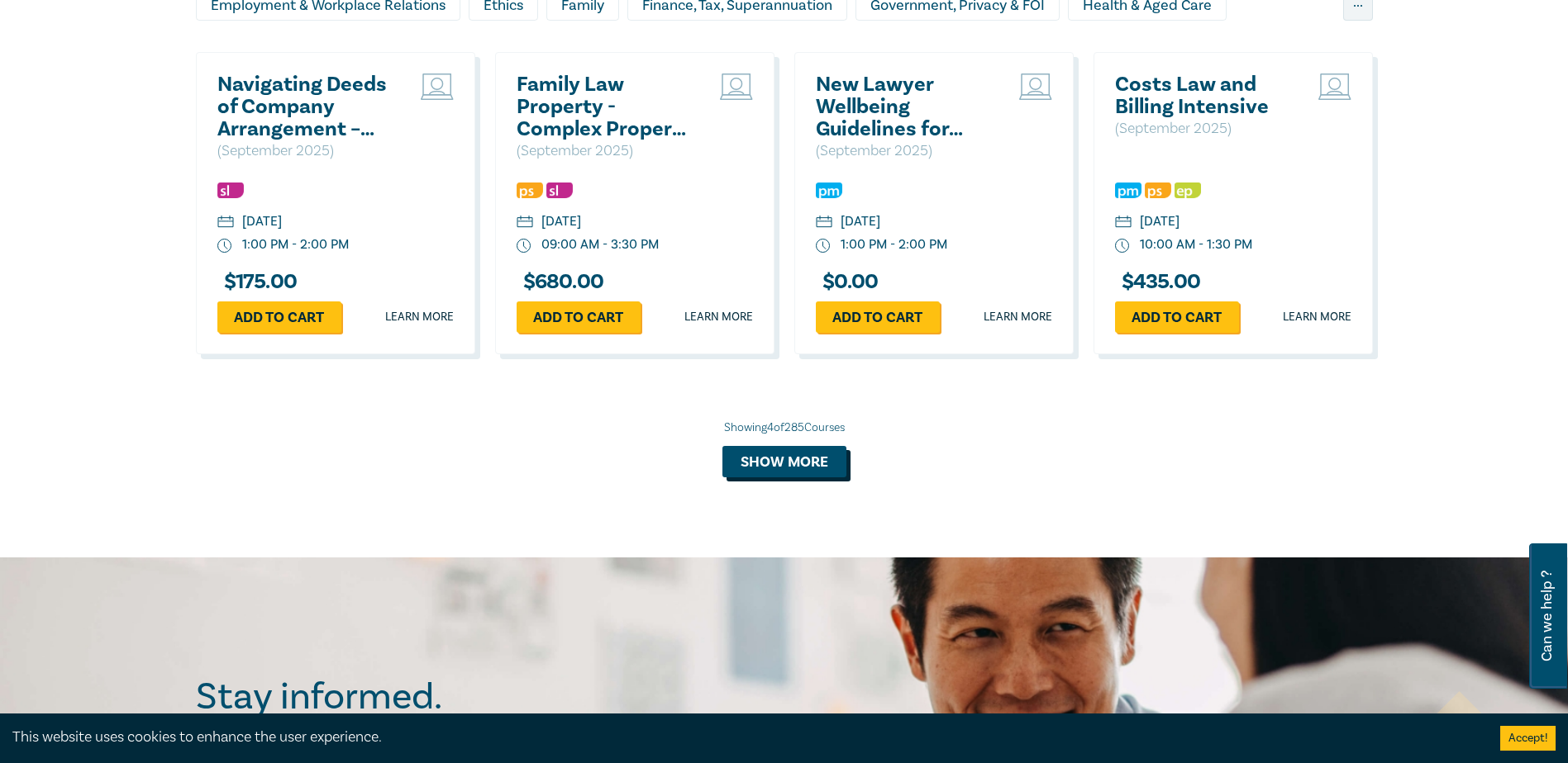
click at [779, 458] on button "Show more" at bounding box center [784, 461] width 124 height 31
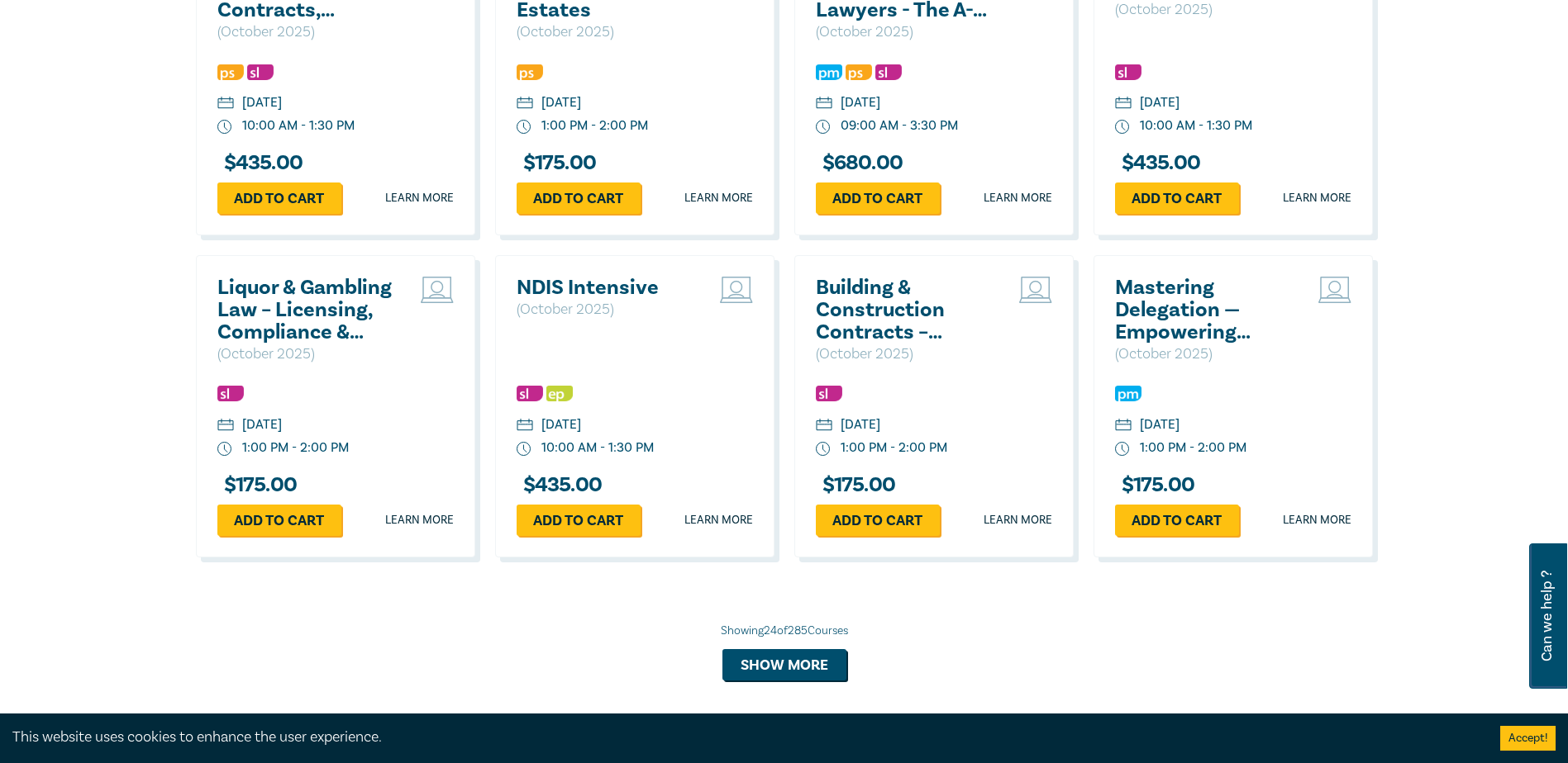
scroll to position [3058, 0]
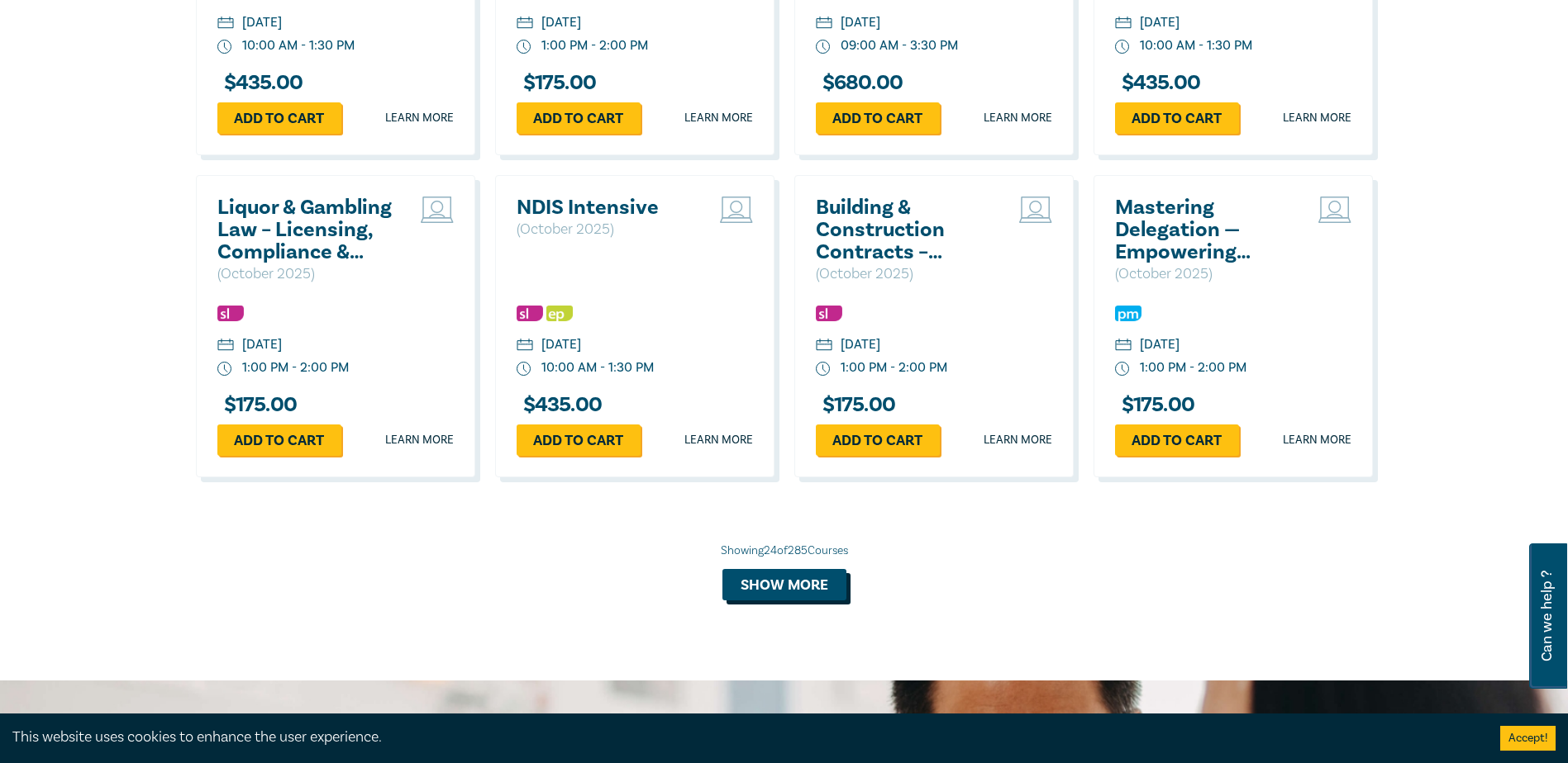
click at [783, 601] on button "Show more" at bounding box center [784, 584] width 124 height 31
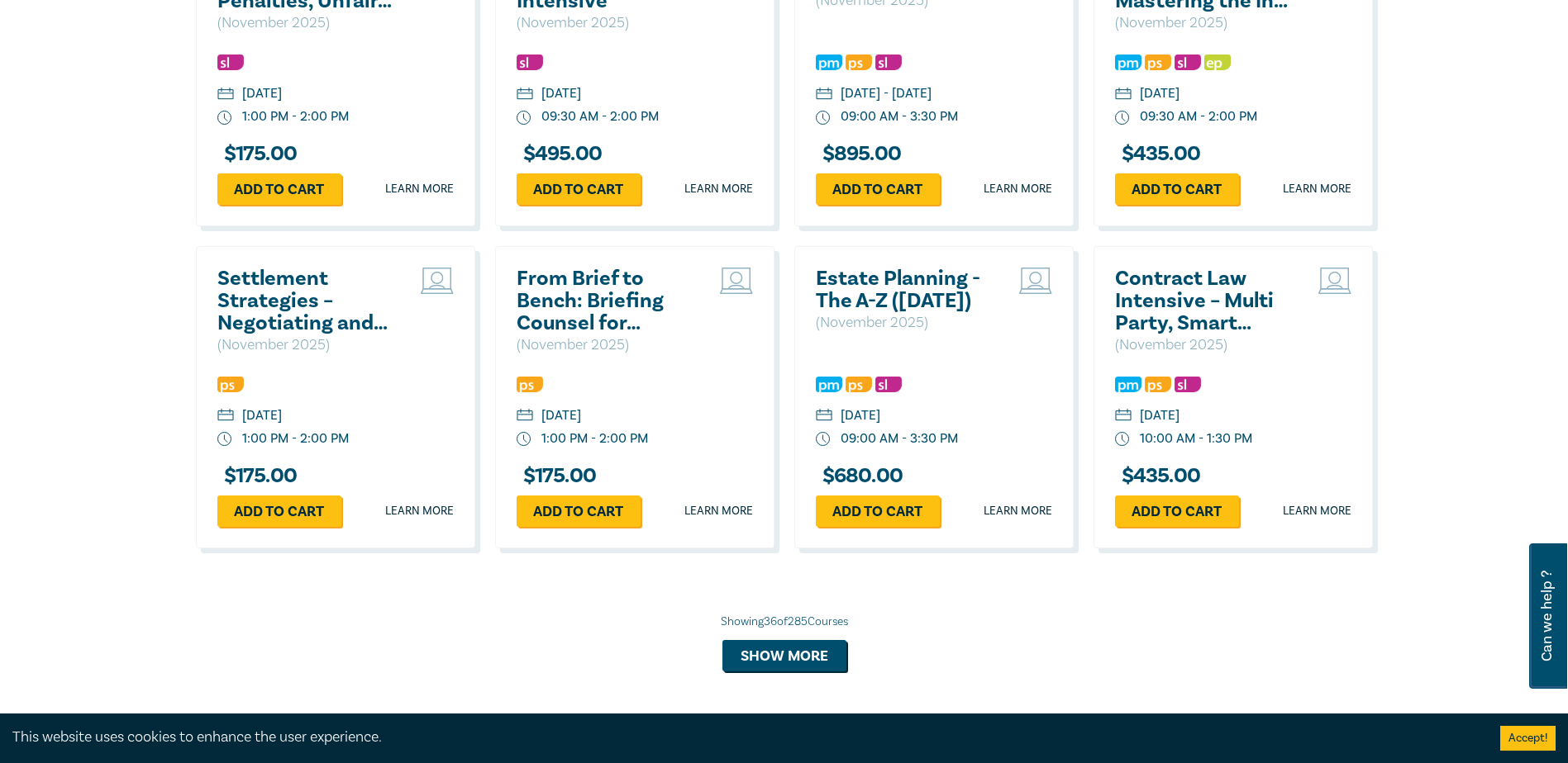
scroll to position [4214, 0]
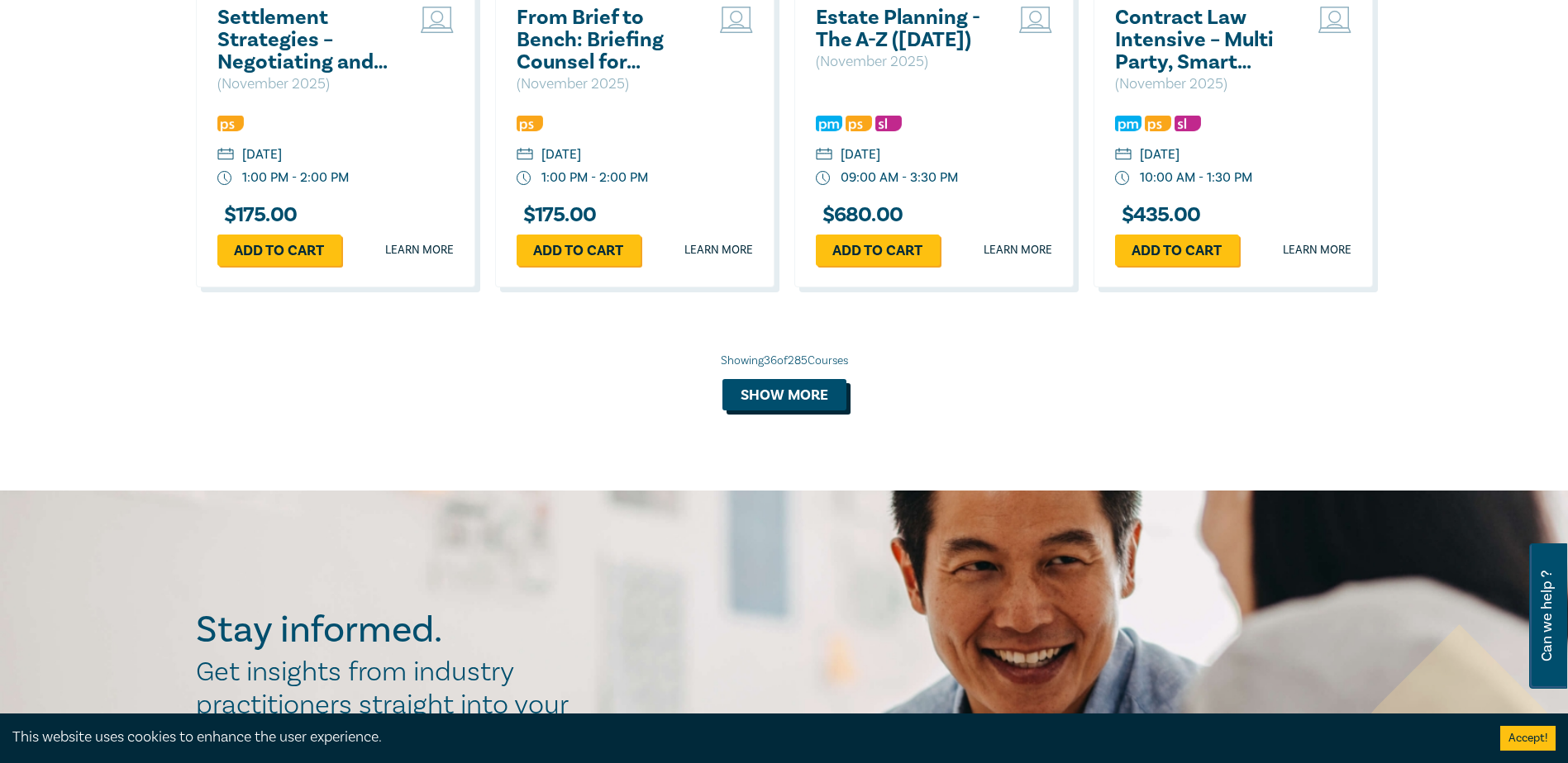
click at [785, 411] on button "Show more" at bounding box center [784, 395] width 124 height 31
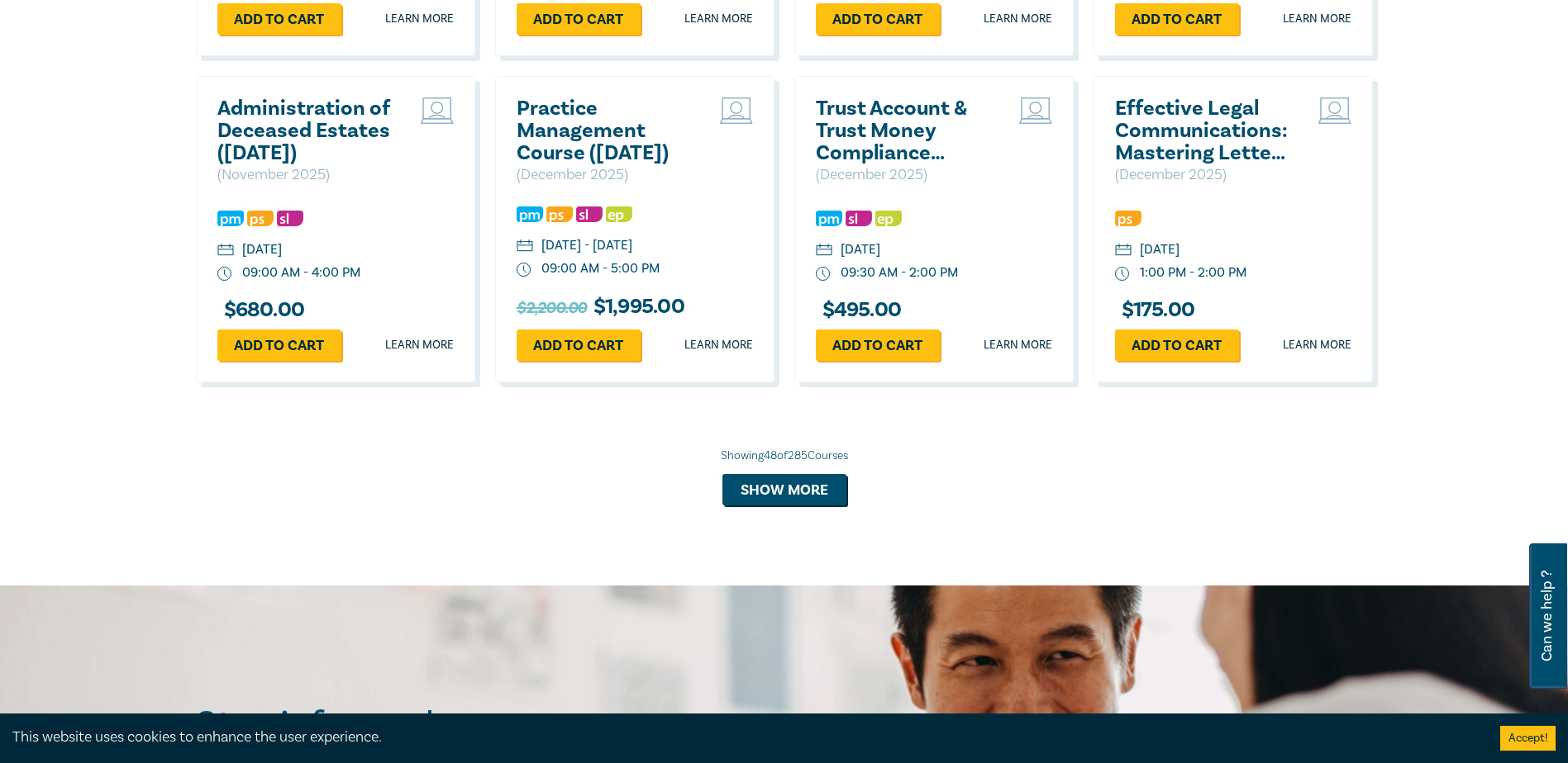
scroll to position [5205, 0]
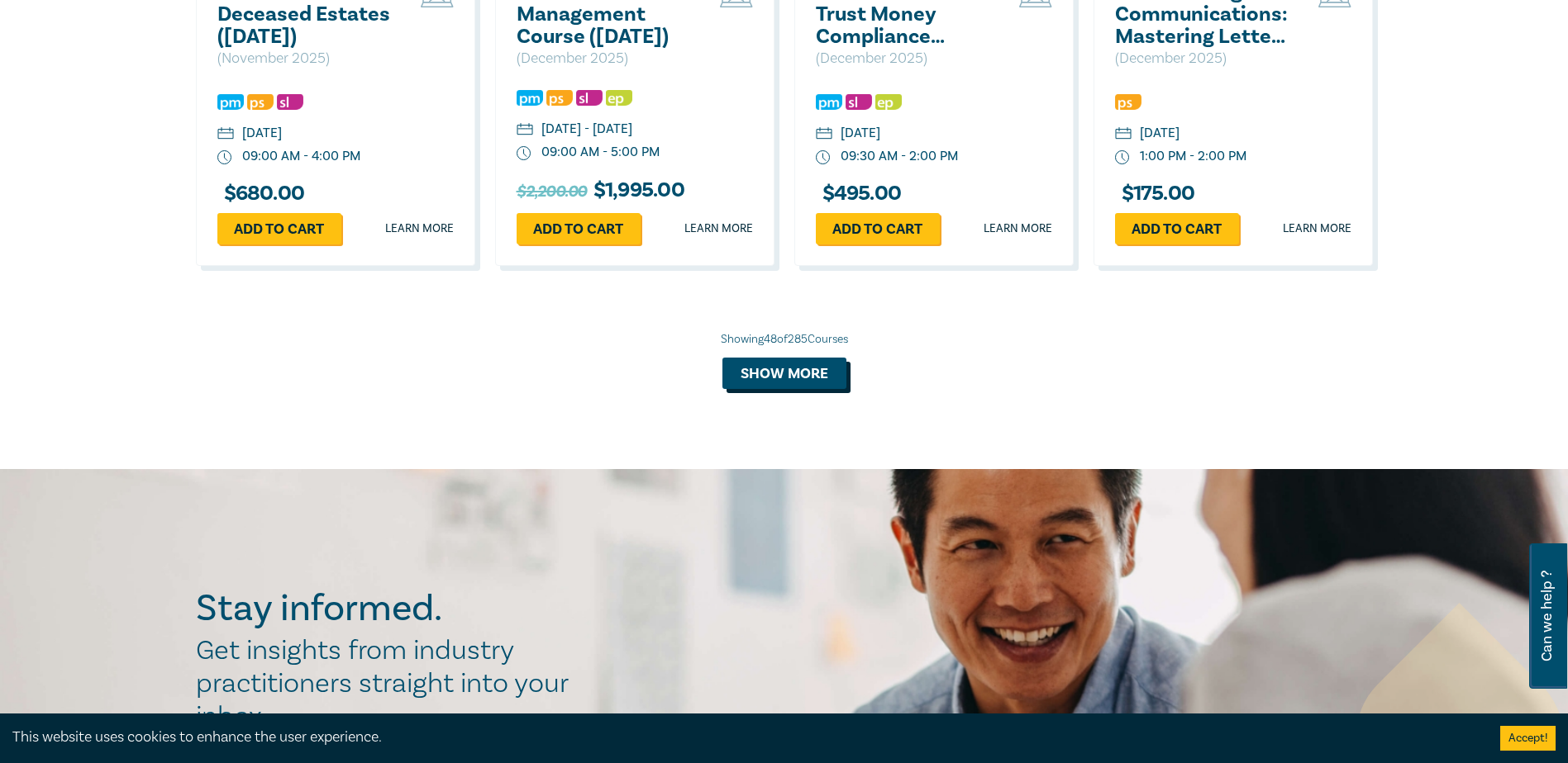
click at [764, 389] on button "Show more" at bounding box center [784, 373] width 124 height 31
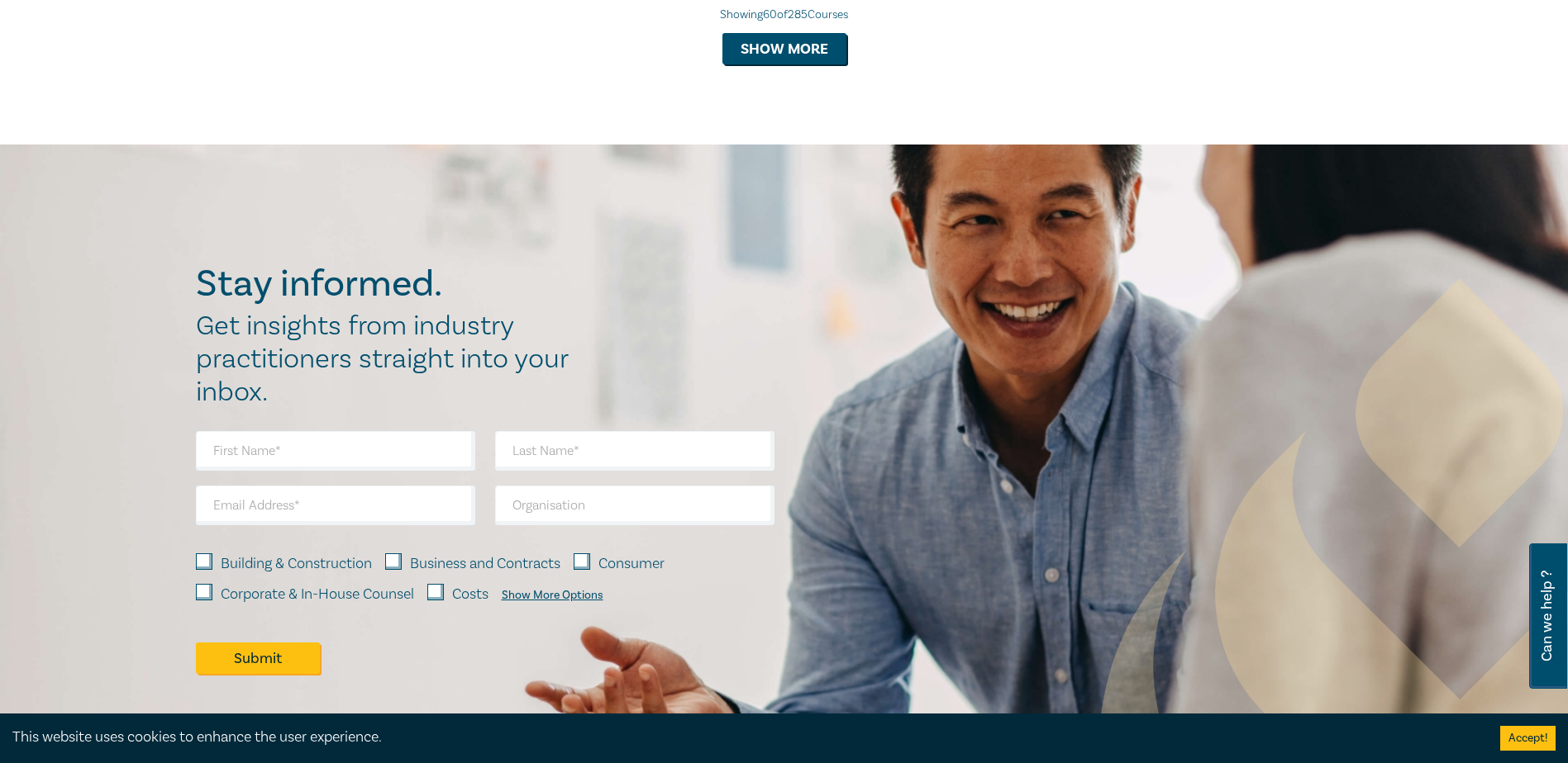
scroll to position [6528, 0]
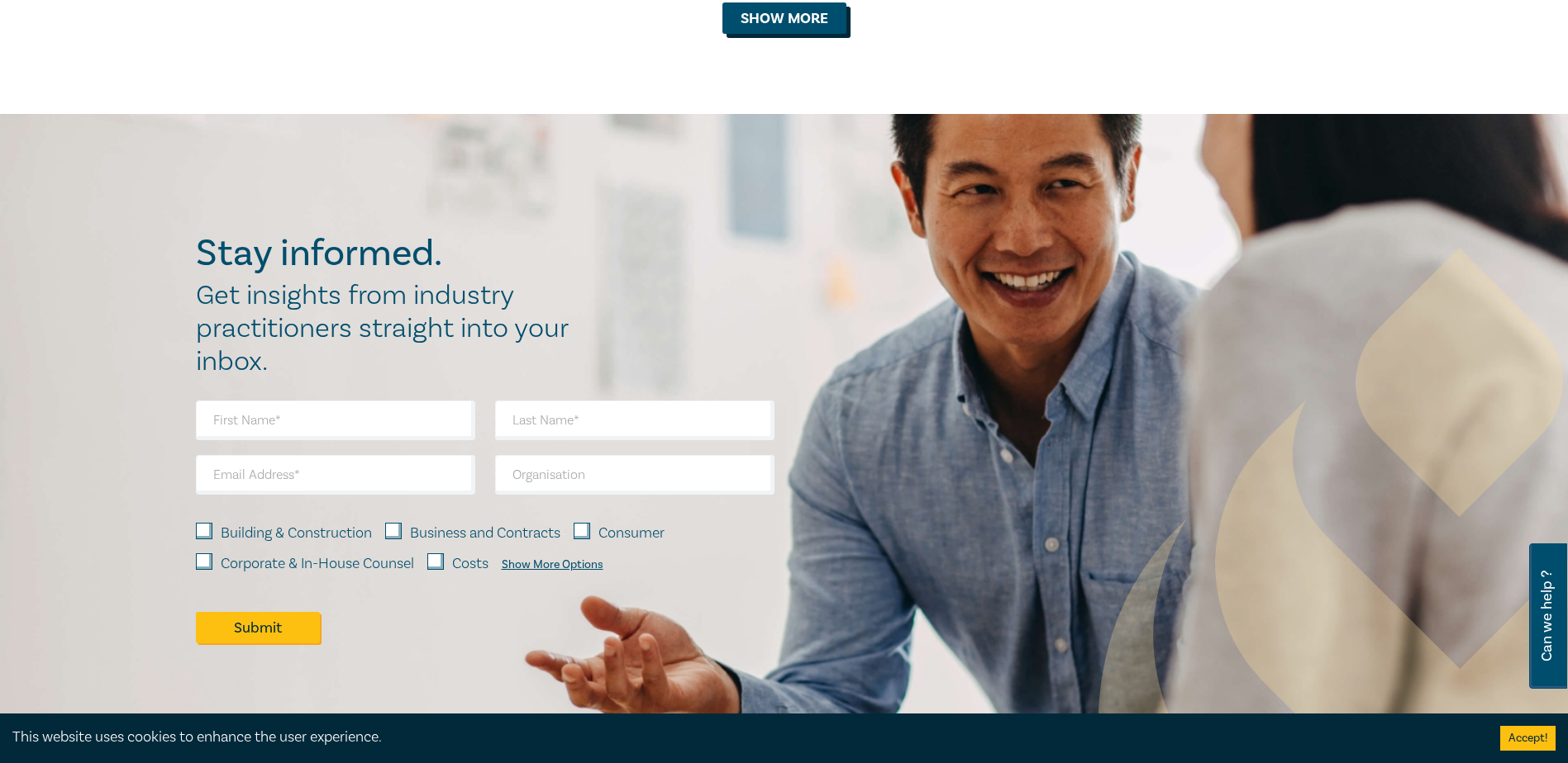
click at [776, 34] on button "Show more" at bounding box center [784, 18] width 124 height 31
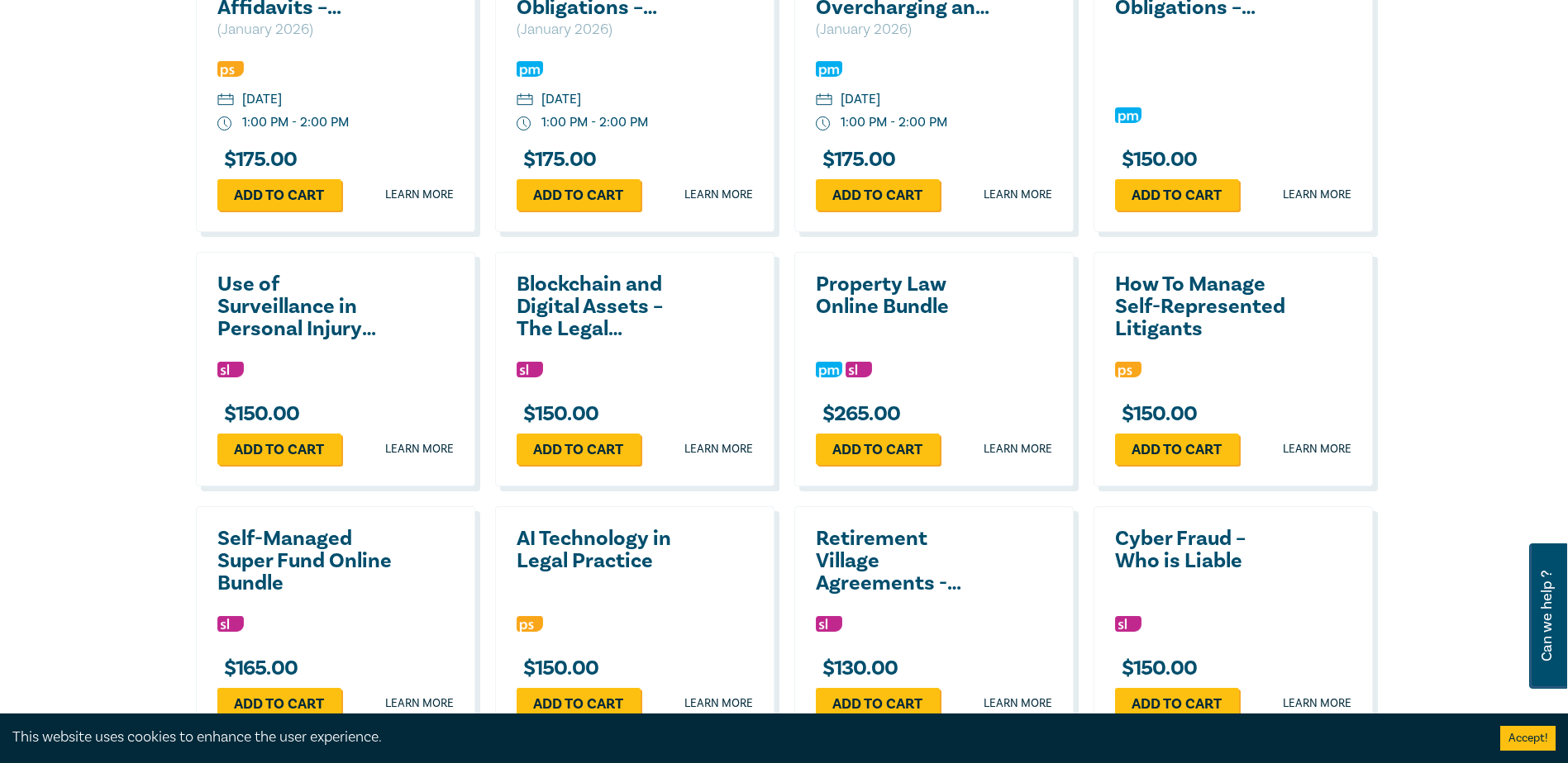
scroll to position [7358, 0]
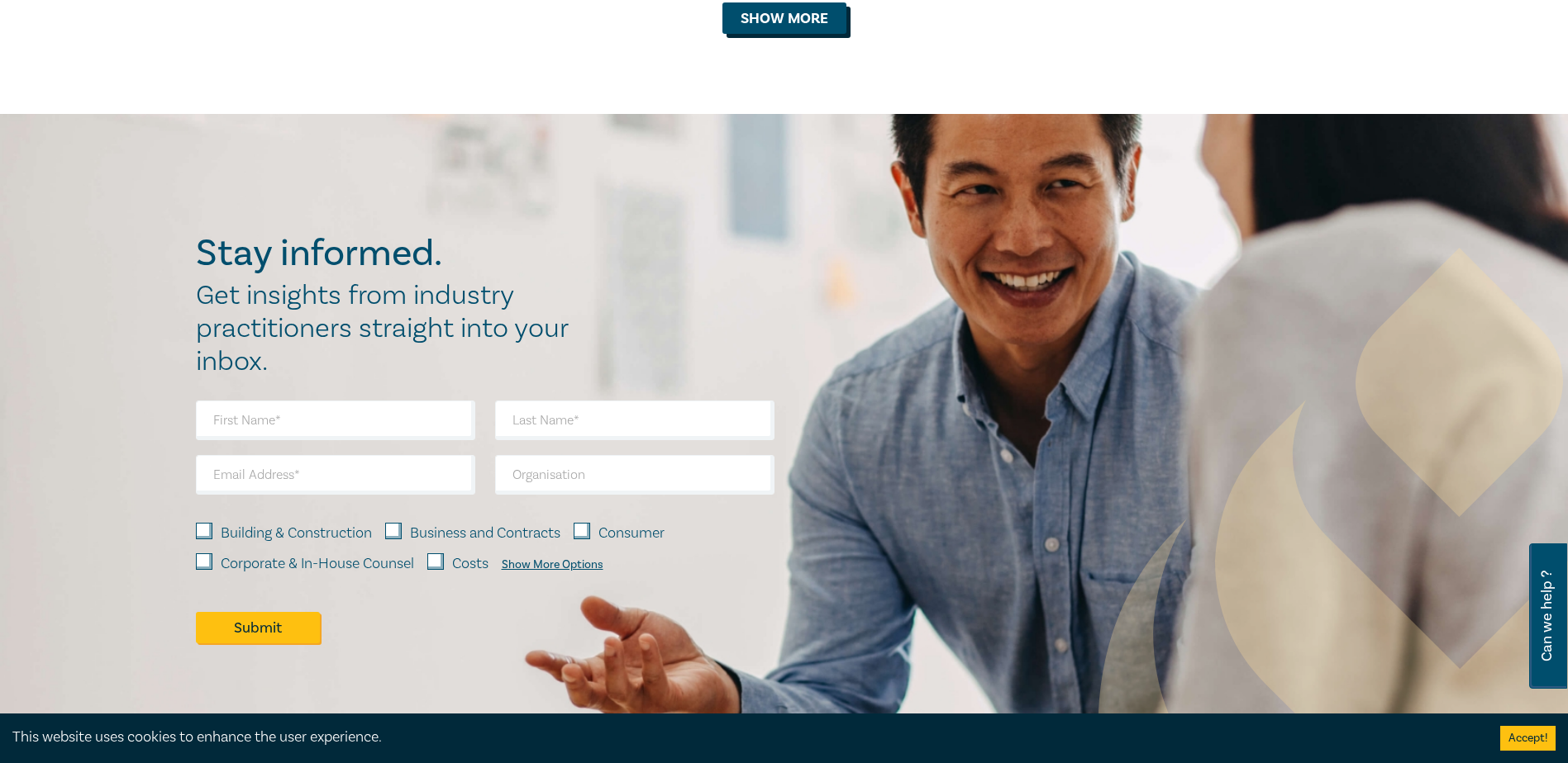
click at [789, 34] on button "Show more" at bounding box center [784, 18] width 124 height 31
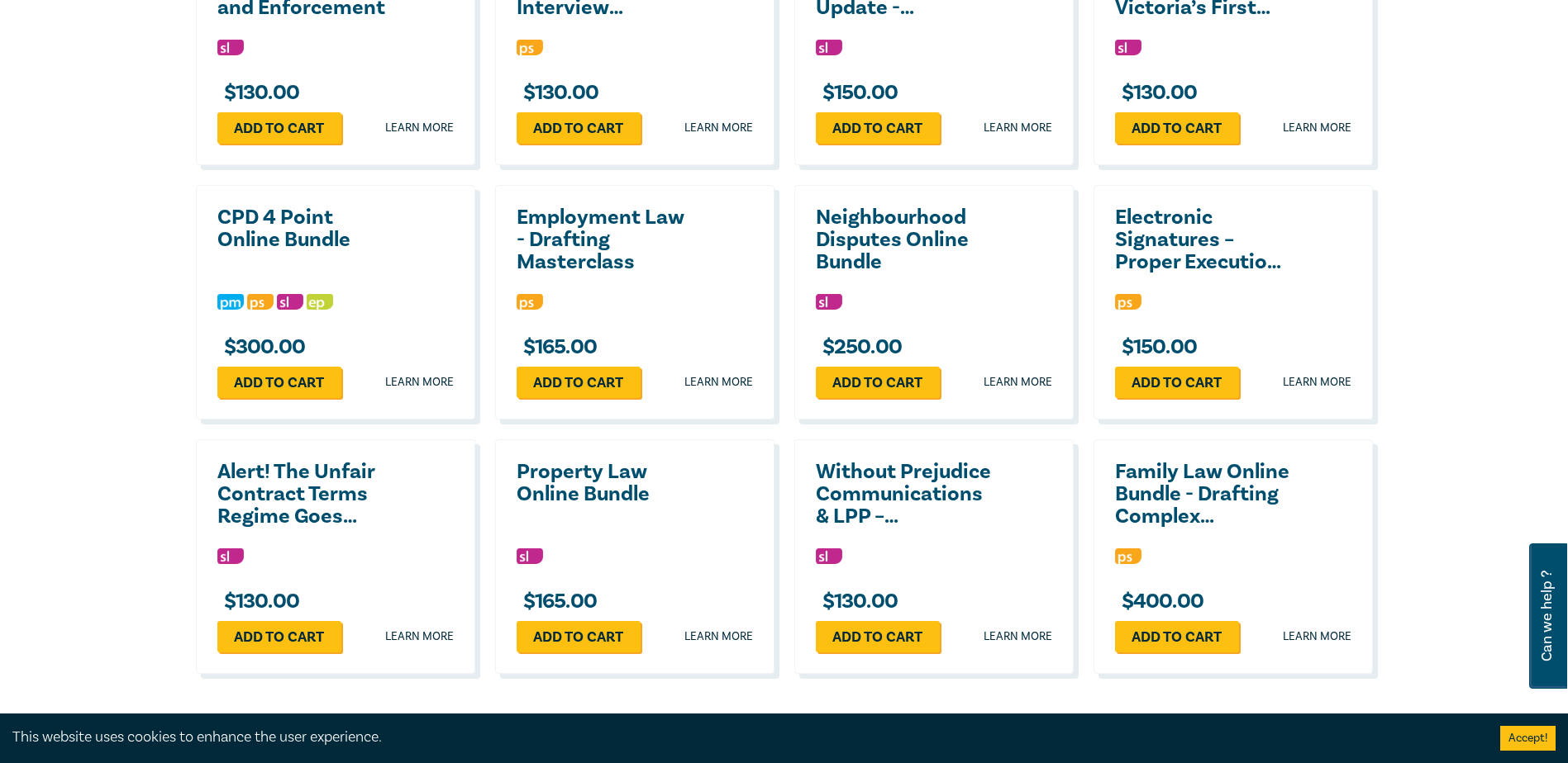
scroll to position [8121, 0]
